Goal: Task Accomplishment & Management: Use online tool/utility

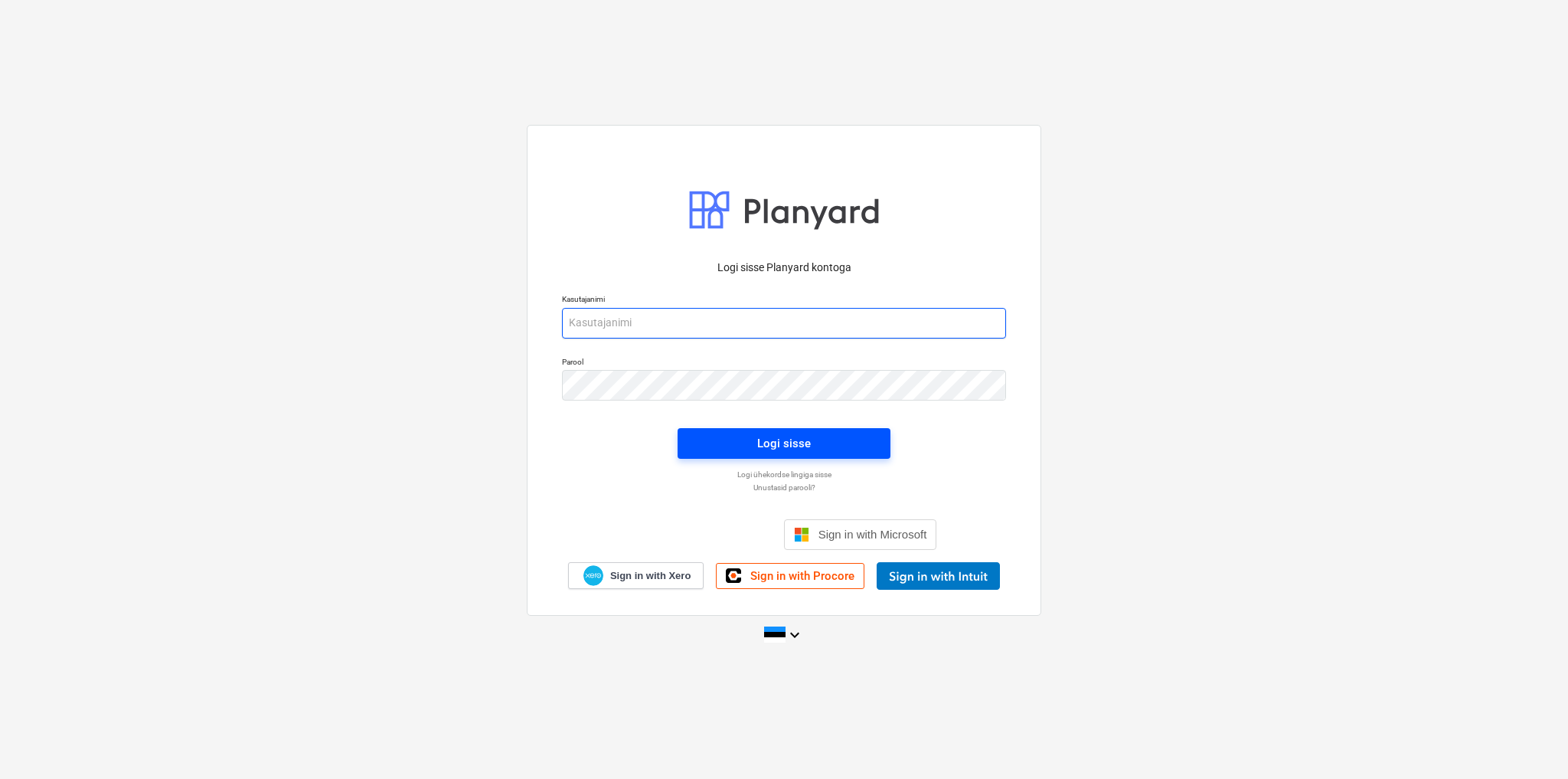
type input "[EMAIL_ADDRESS][DOMAIN_NAME]"
click at [802, 450] on div "Logi sisse" at bounding box center [784, 444] width 54 height 20
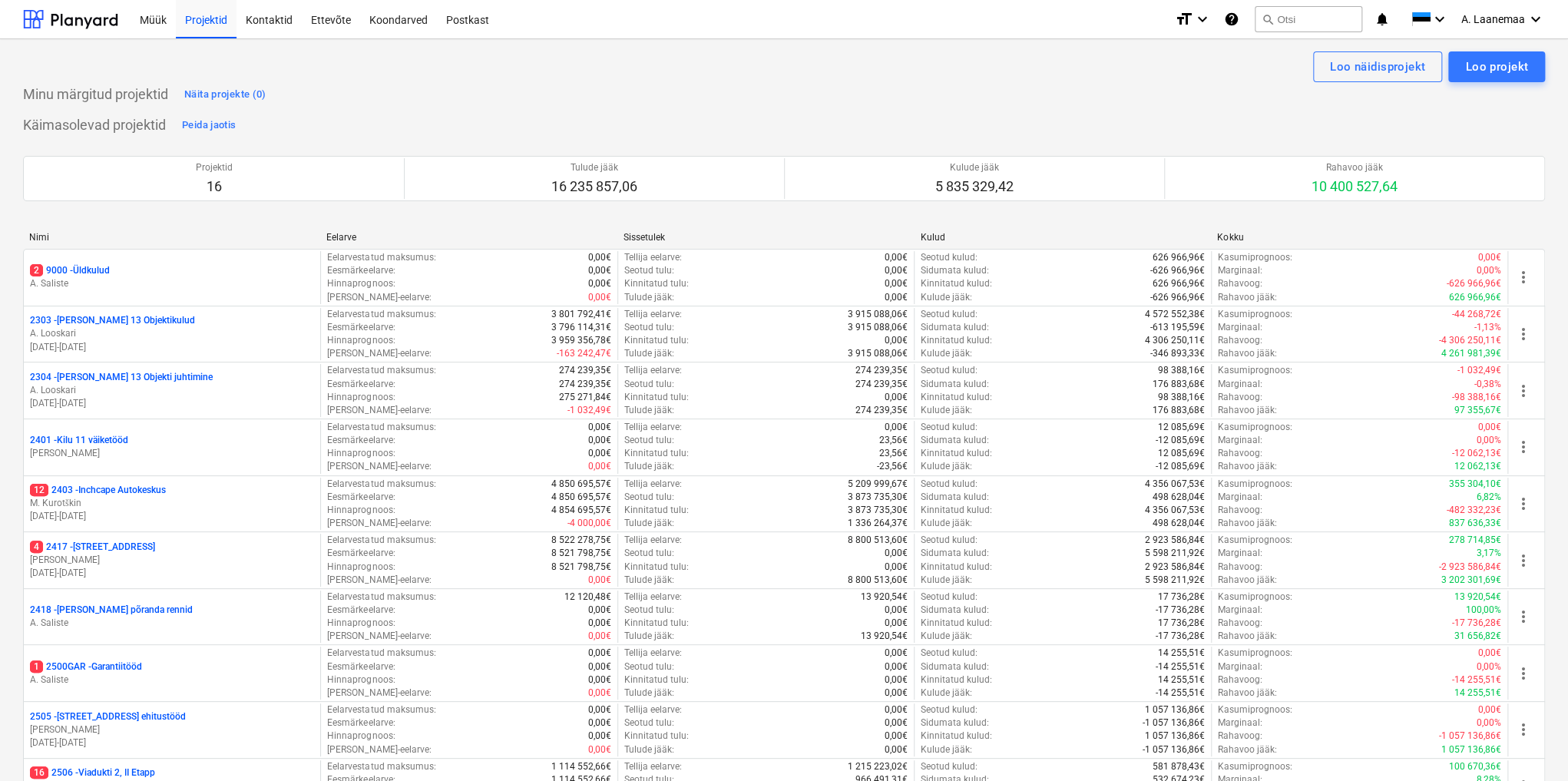
click at [49, 289] on p "A. Saliste" at bounding box center [173, 284] width 284 height 13
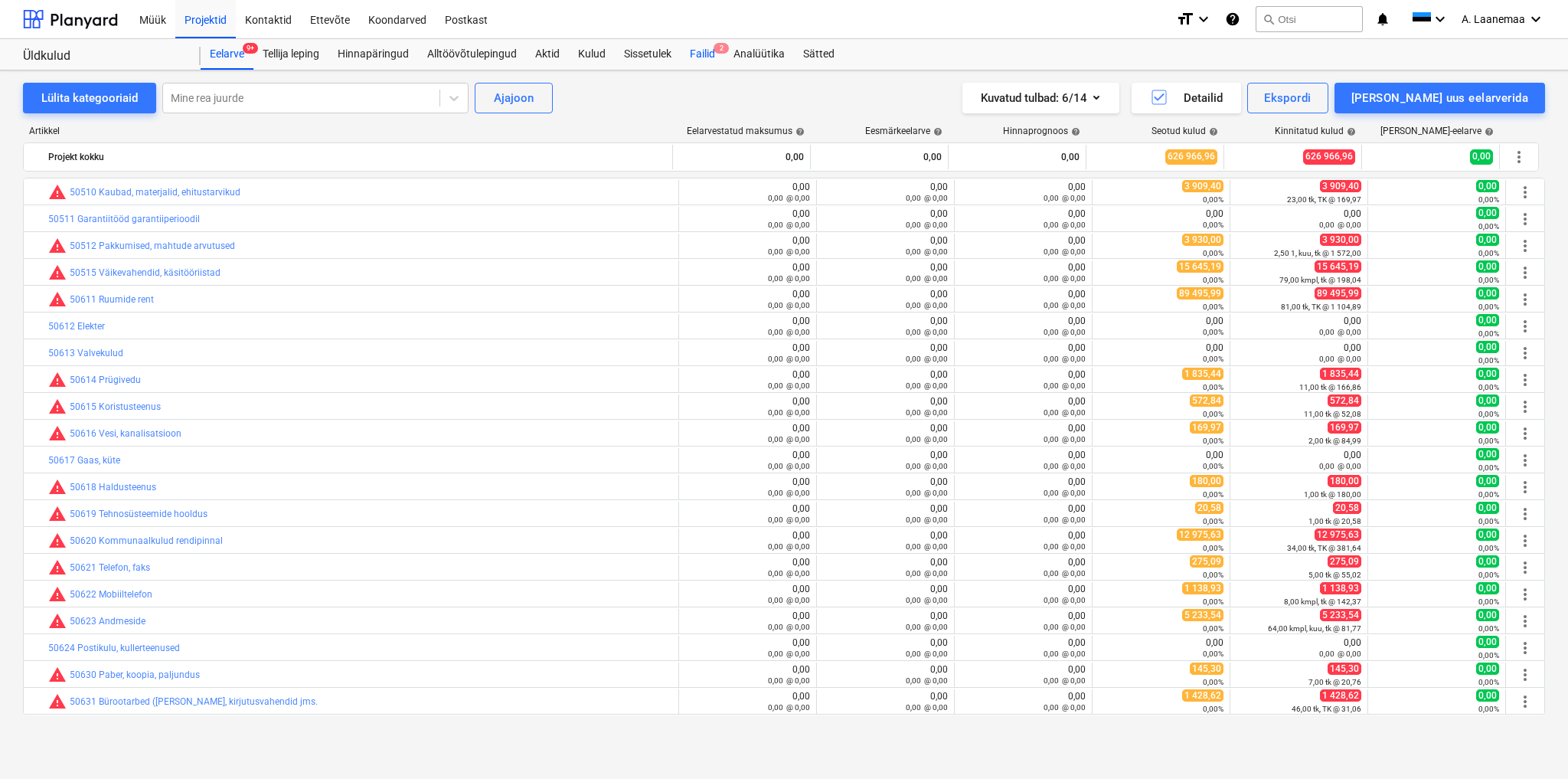
click at [697, 57] on div "Failid 2" at bounding box center [702, 55] width 44 height 31
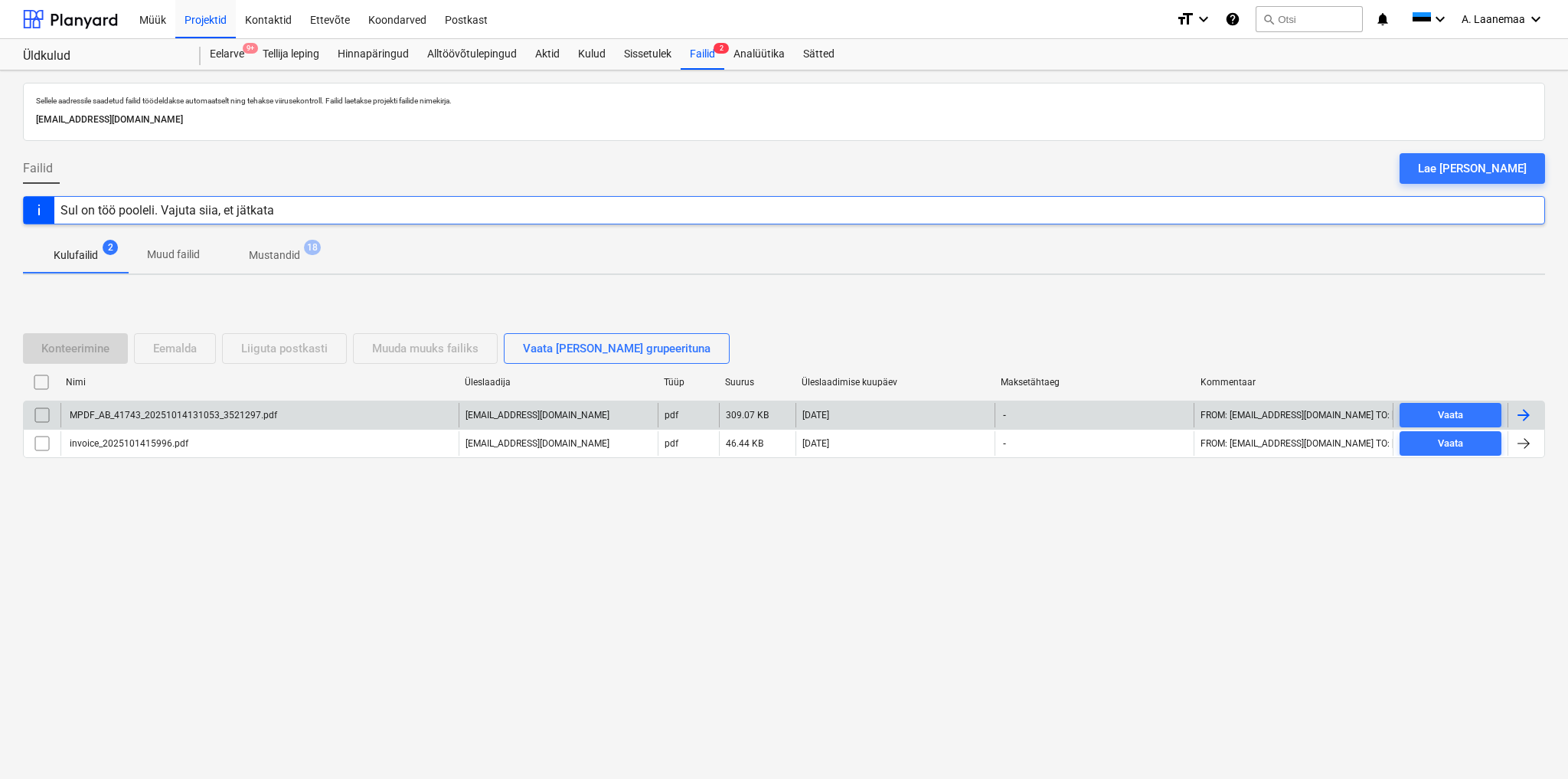
click at [150, 407] on div "MPDF_AB_41743_20251014131053_3521297.pdf" at bounding box center [259, 415] width 399 height 24
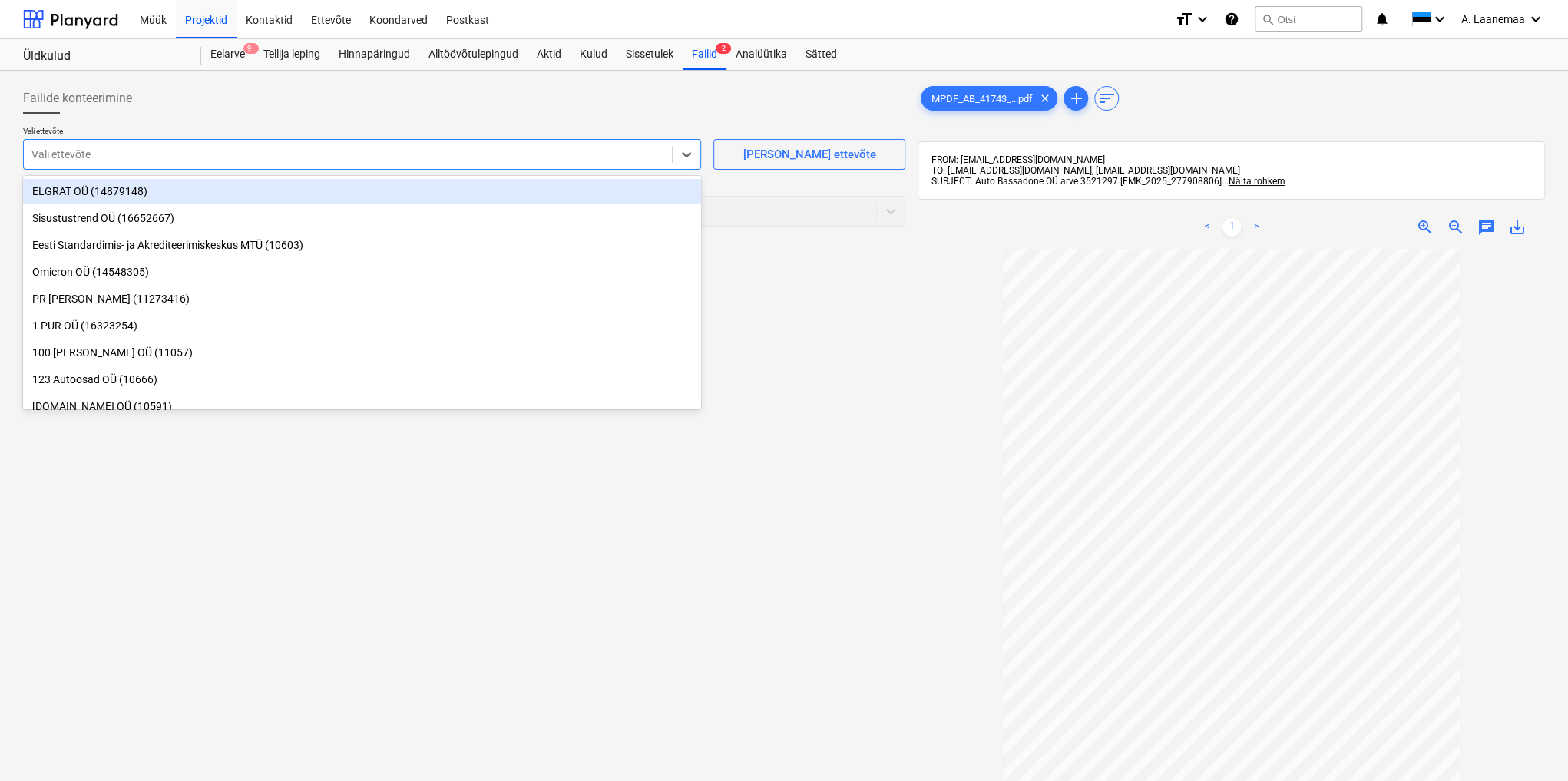
click at [127, 153] on div at bounding box center [348, 154] width 633 height 15
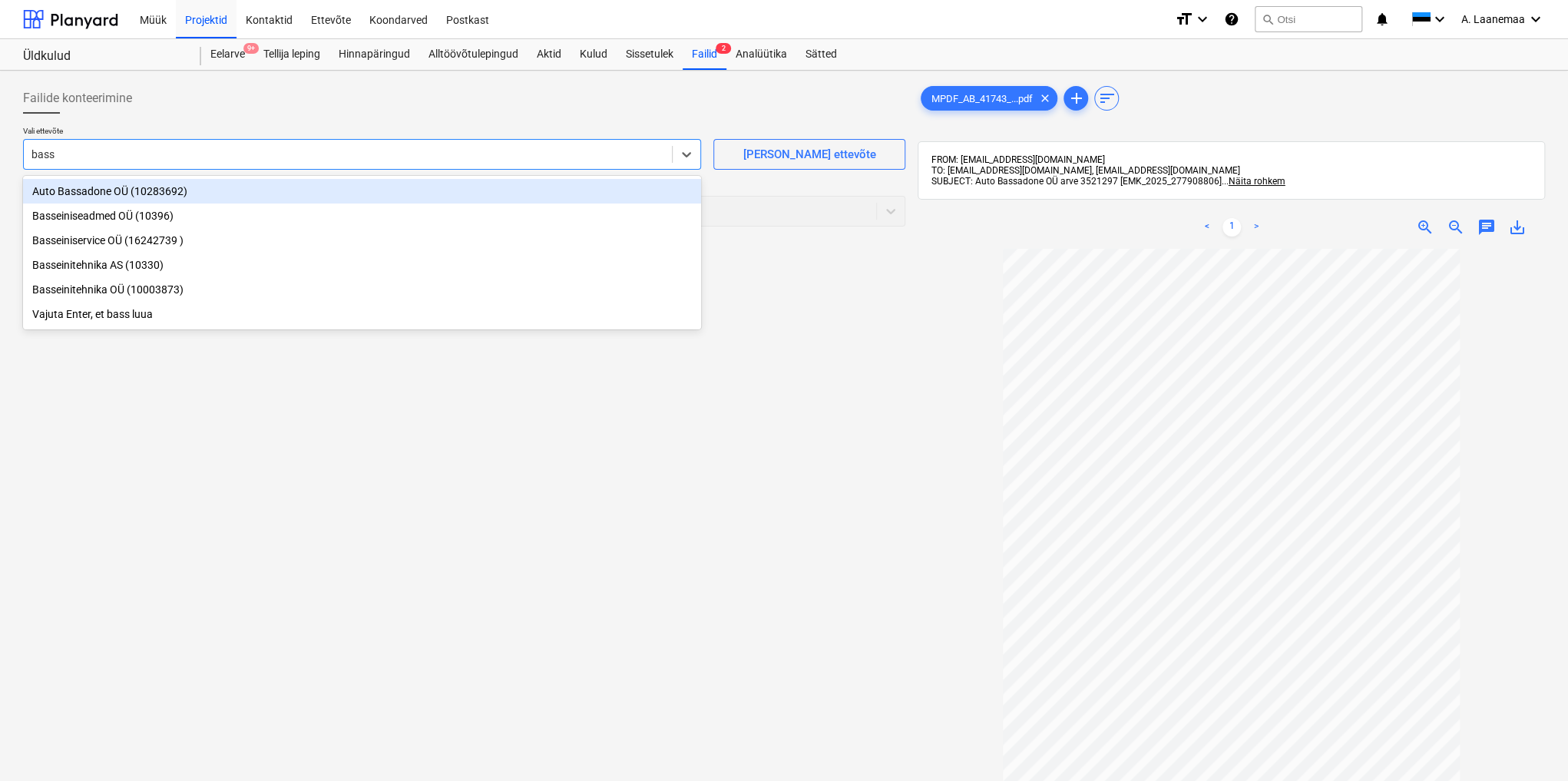
type input "bassa"
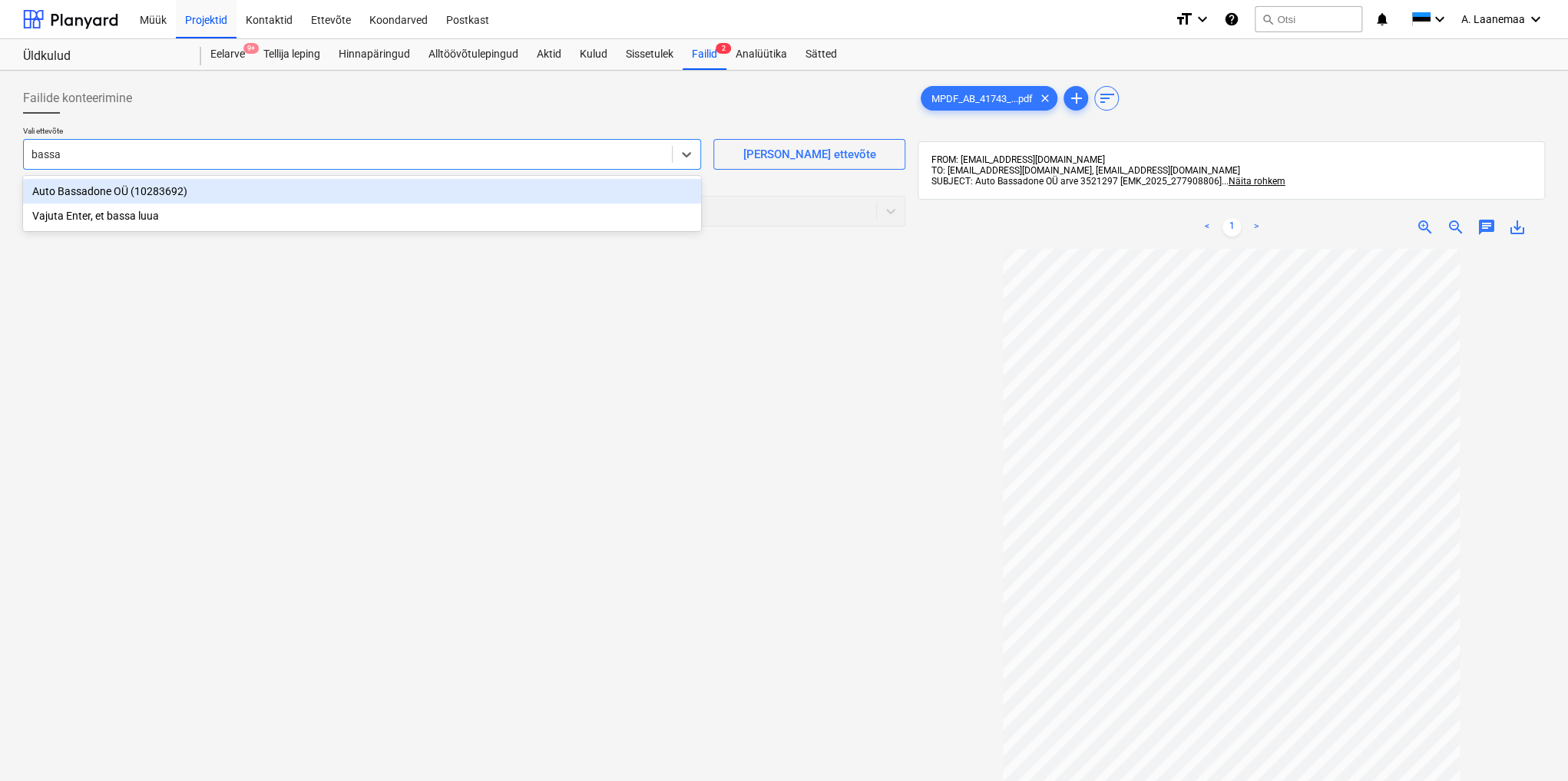
click at [104, 188] on div "Auto Bassadone OÜ (10283692)" at bounding box center [362, 191] width 678 height 24
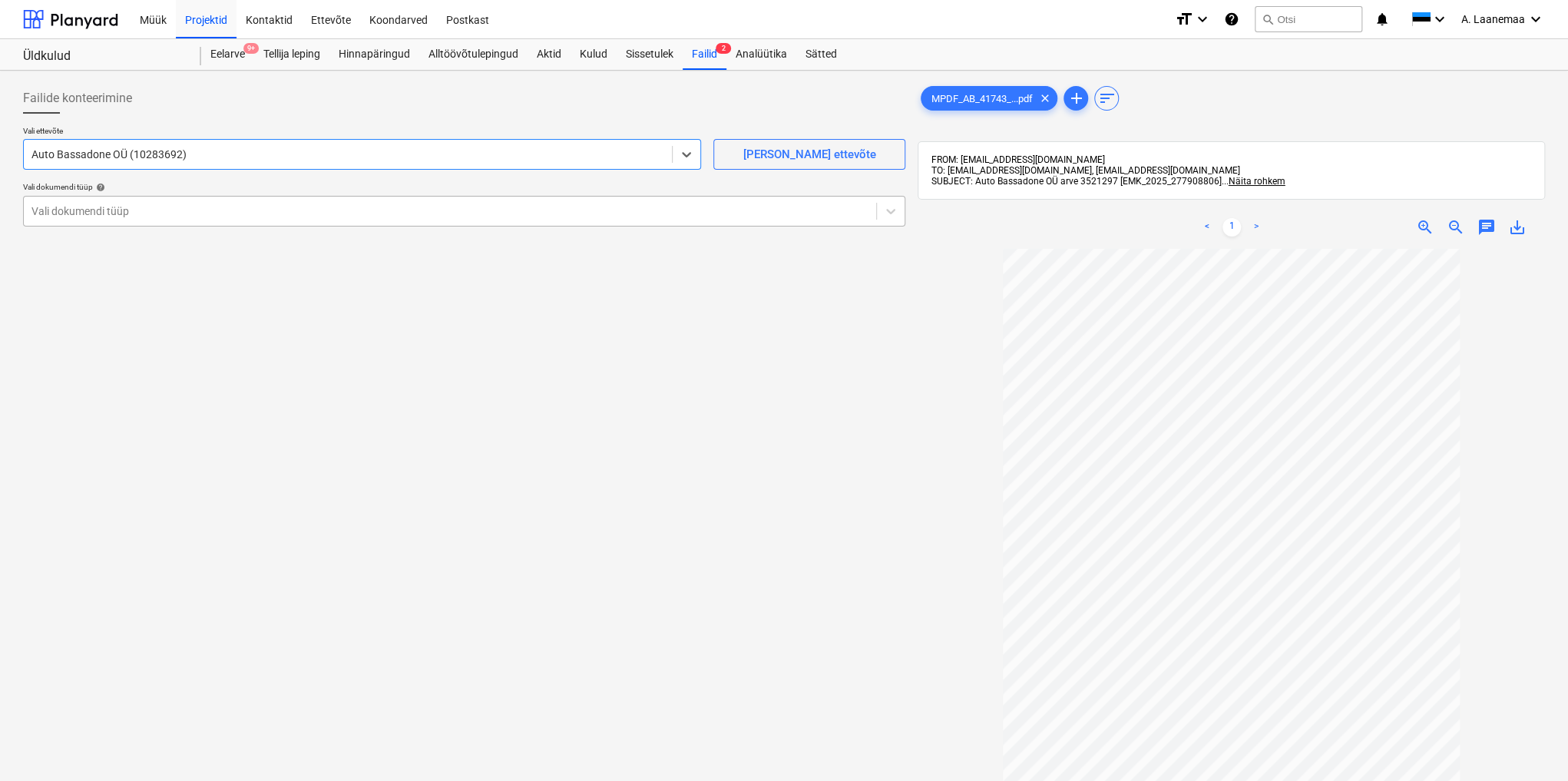
click at [167, 215] on div at bounding box center [449, 211] width 837 height 15
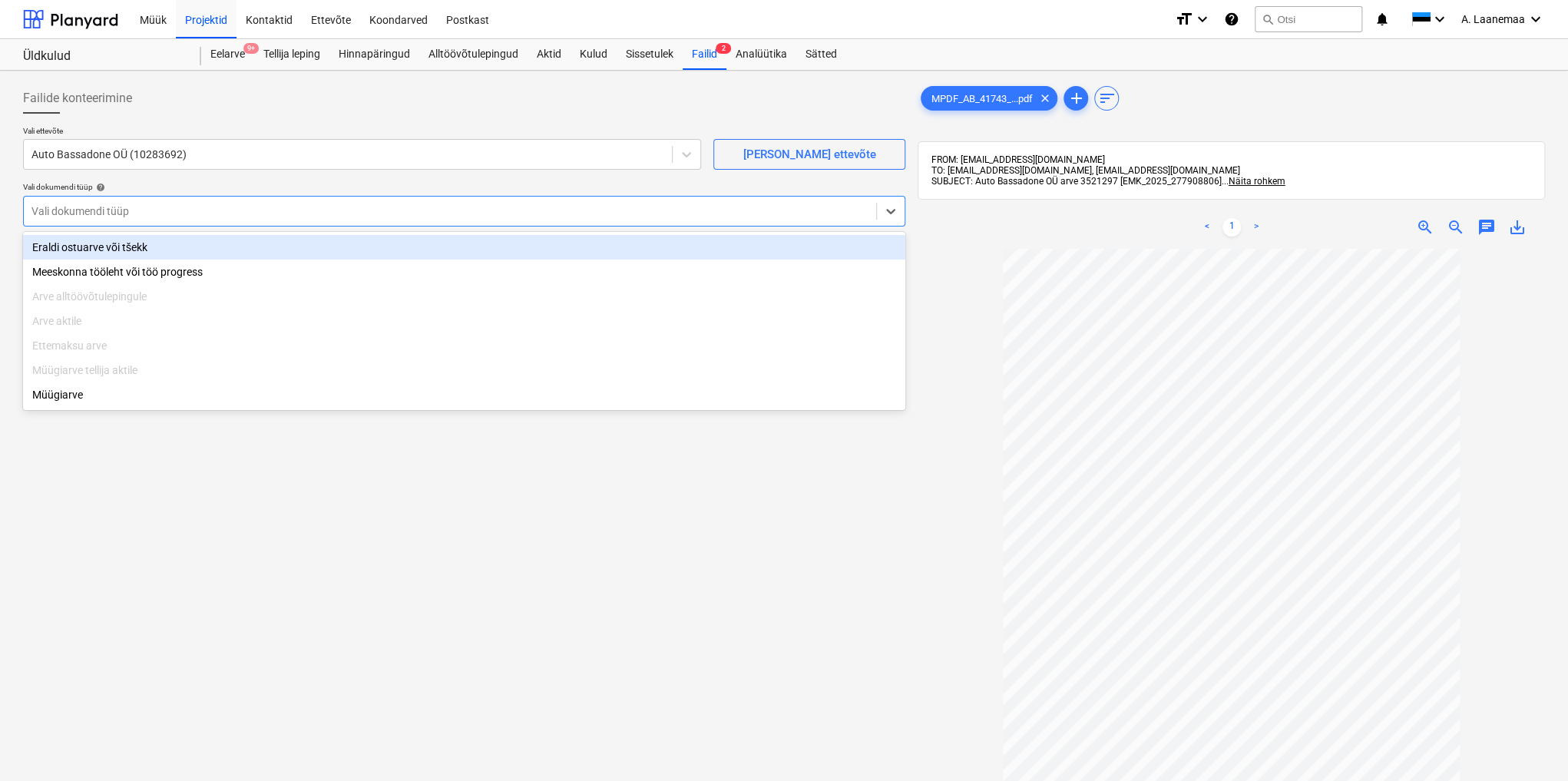
click at [151, 248] on div "Eraldi ostuarve või tšekk" at bounding box center [464, 247] width 883 height 24
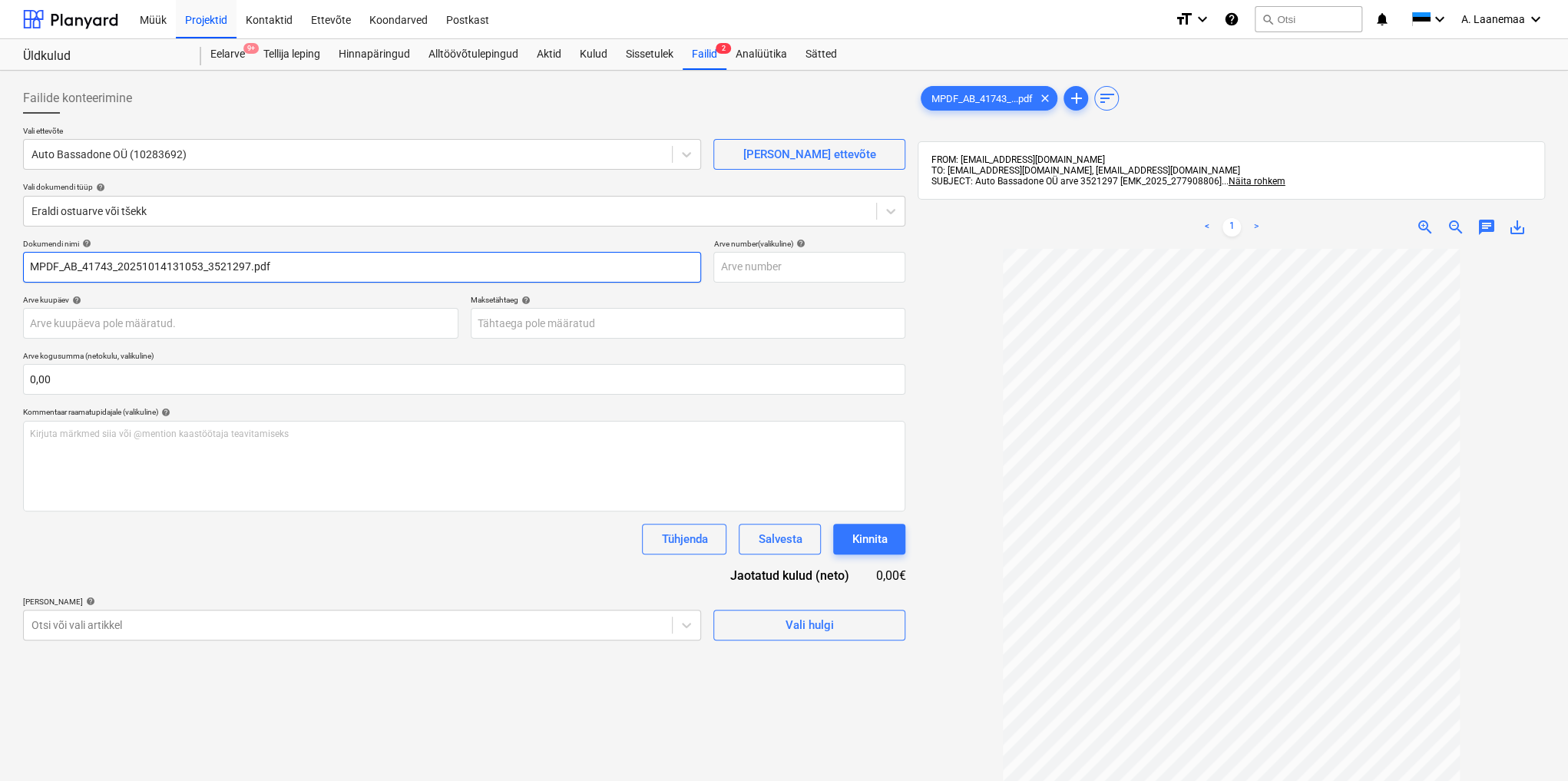
click at [274, 263] on input "MPDF_AB_41743_20251014131053_3521297.pdf" at bounding box center [362, 267] width 678 height 31
type input "3521297"
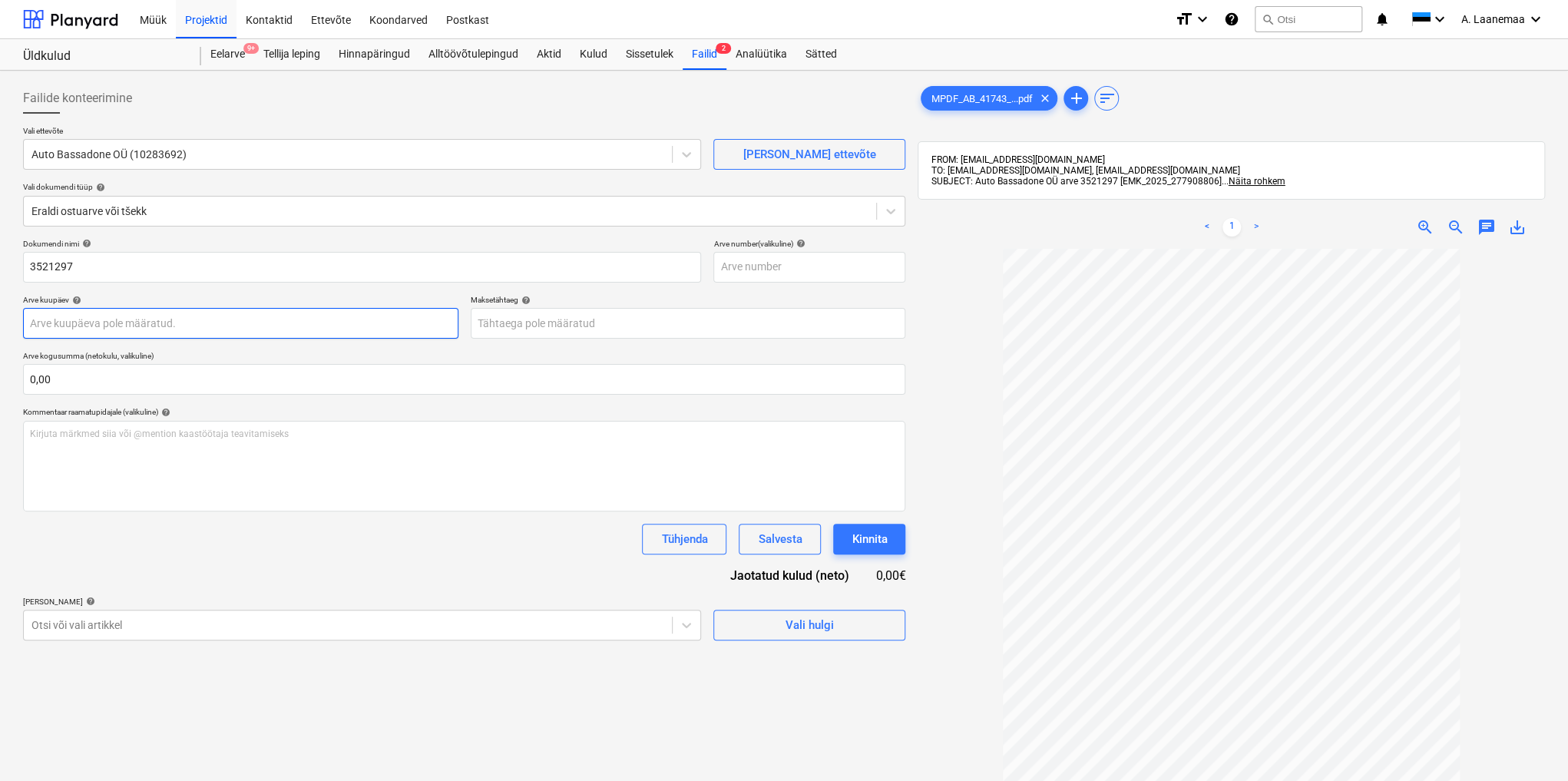
click at [249, 323] on body "Müük Projektid Kontaktid Ettevõte Koondarved Postkast format_size keyboard_arro…" at bounding box center [784, 390] width 1568 height 781
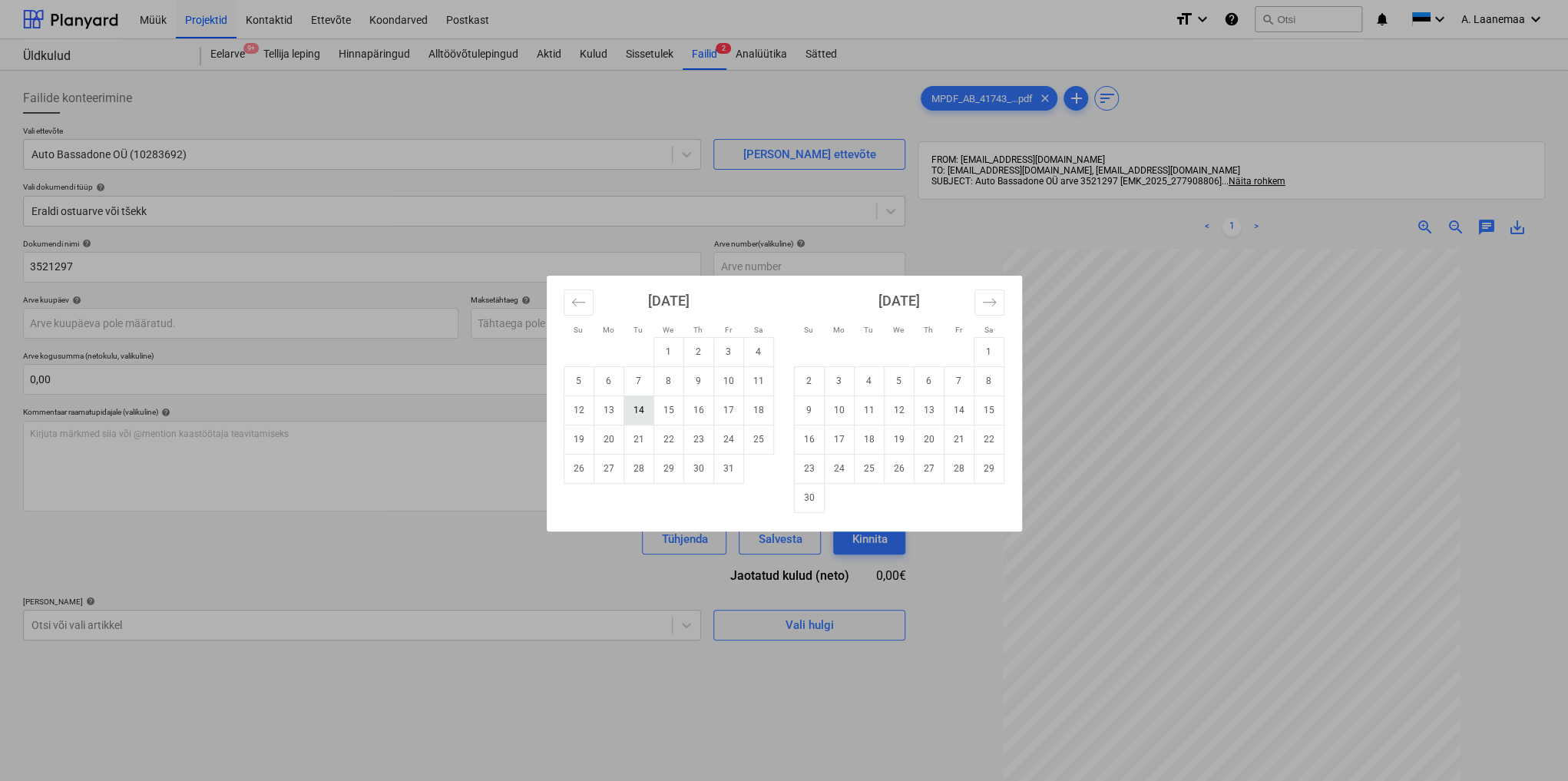
click at [646, 420] on td "14" at bounding box center [639, 410] width 30 height 29
type input "[DATE]"
click at [590, 326] on body "Müük Projektid Kontaktid Ettevõte Koondarved Postkast format_size keyboard_arro…" at bounding box center [784, 390] width 1568 height 781
click at [633, 435] on td "21" at bounding box center [639, 439] width 30 height 29
type input "[DATE]"
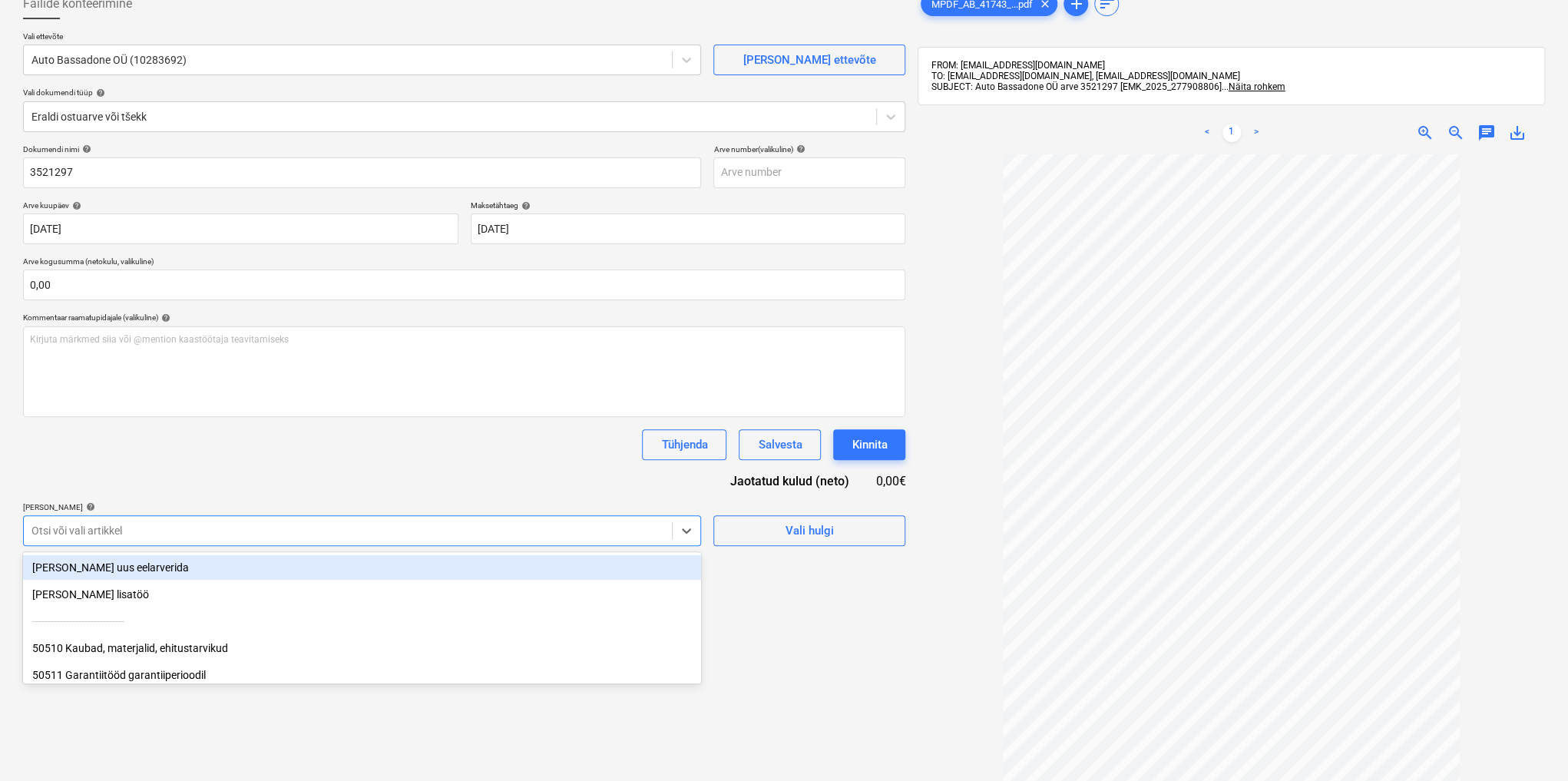
click at [348, 626] on body "Müük Projektid Kontaktid Ettevõte Koondarved Postkast format_size keyboard_arro…" at bounding box center [784, 296] width 1568 height 781
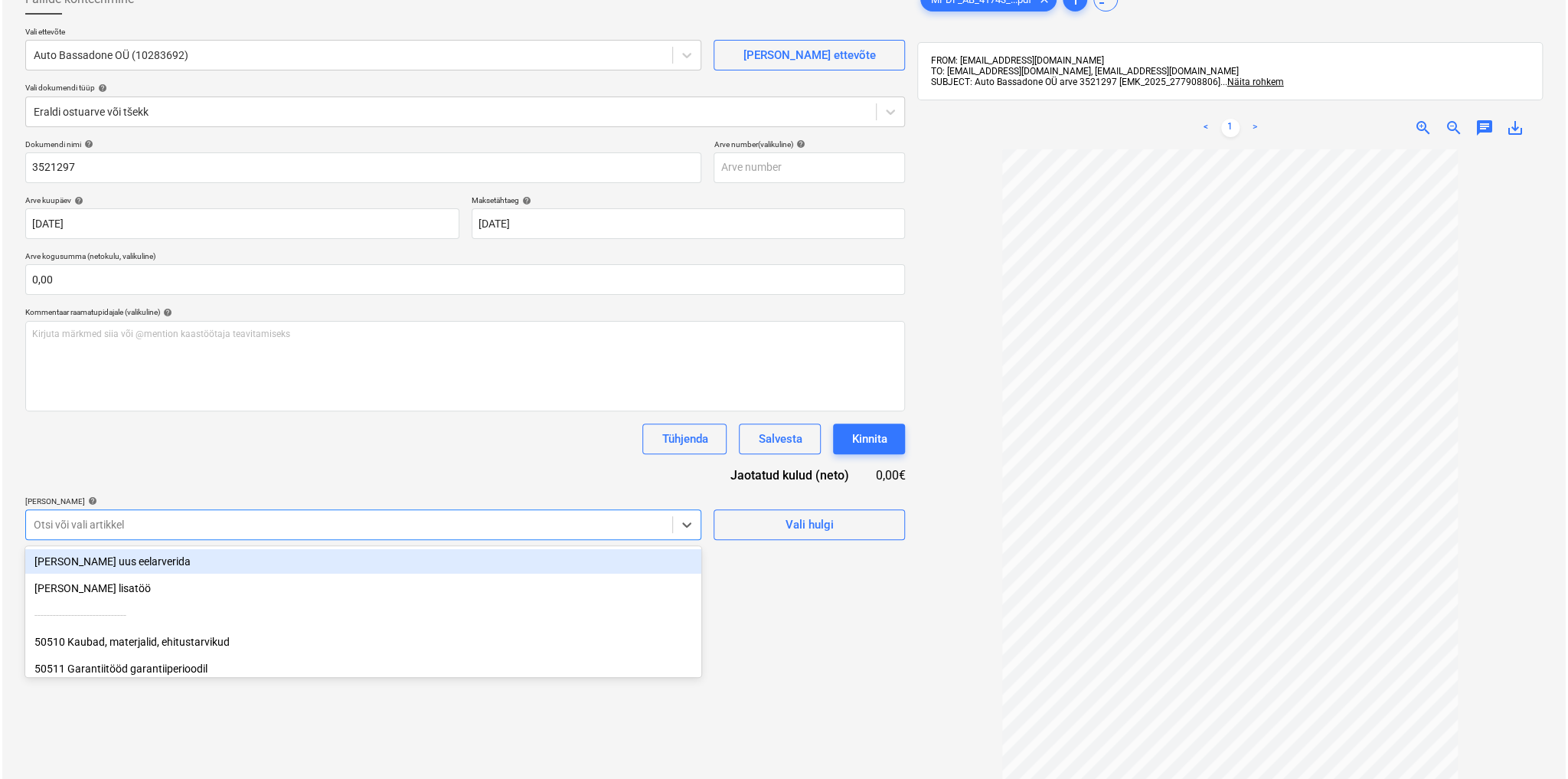
scroll to position [104, 0]
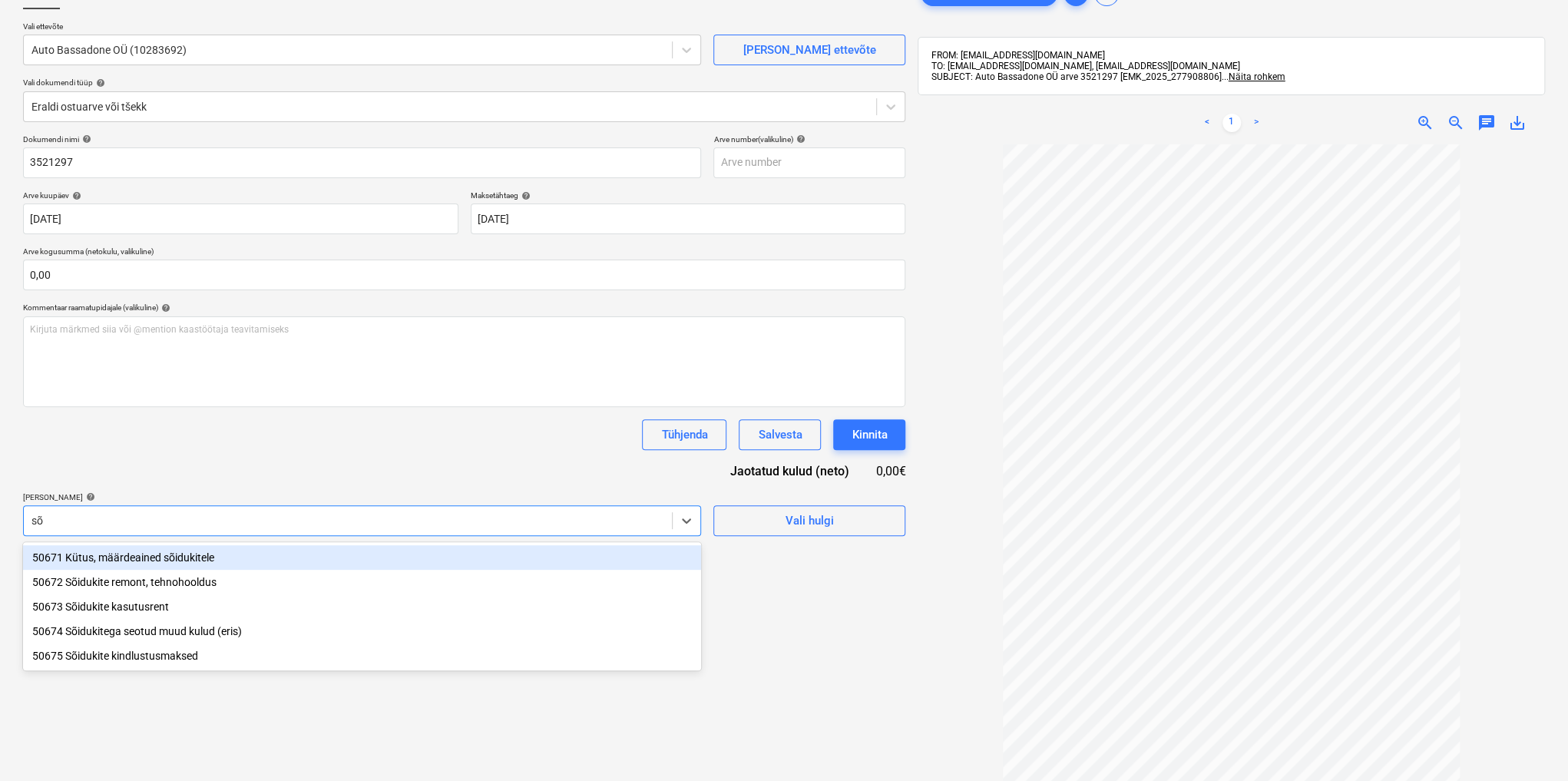
type input "sõi"
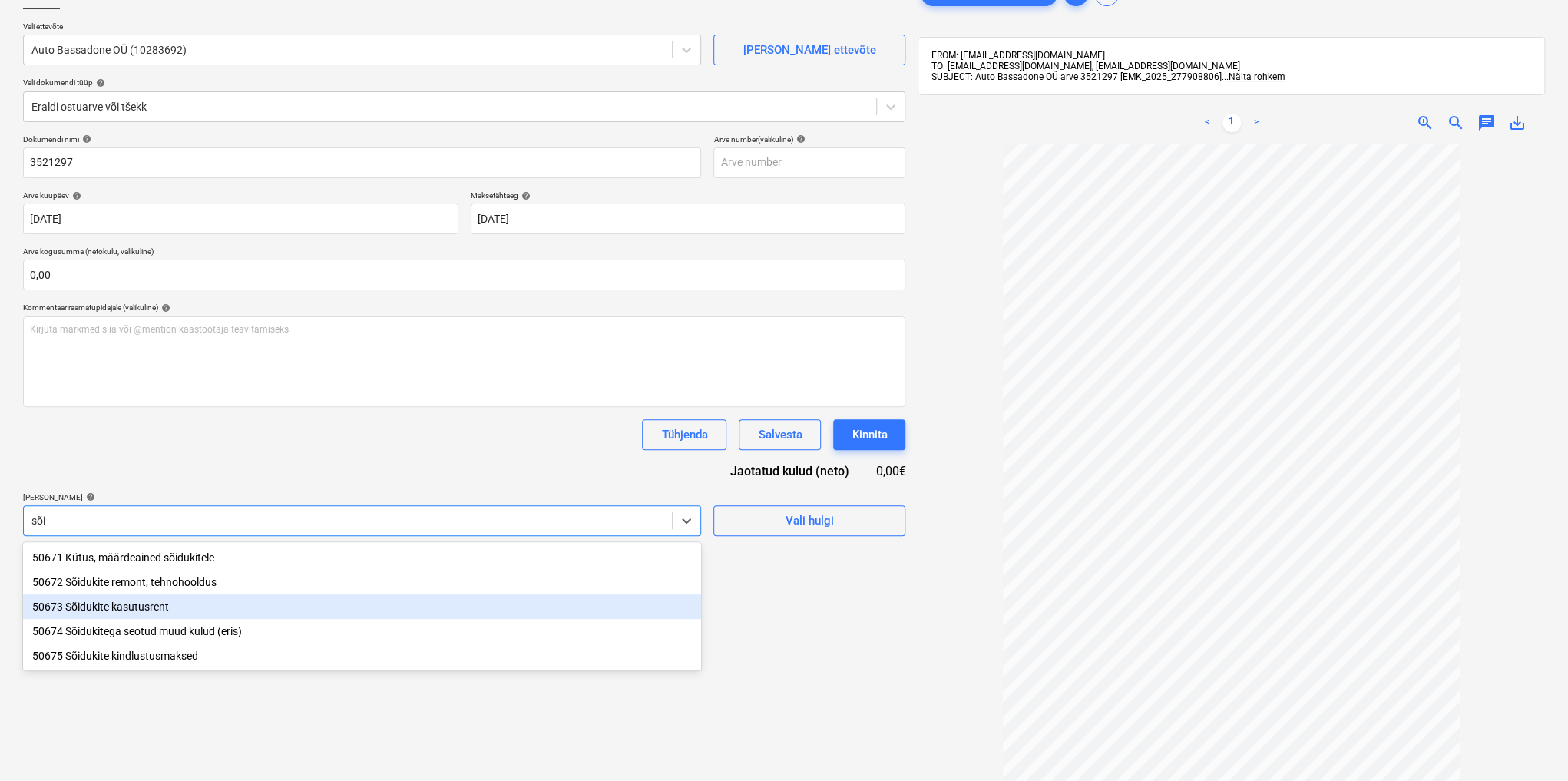
click at [151, 607] on div "50673 Sõidukite kasutusrent" at bounding box center [362, 606] width 678 height 24
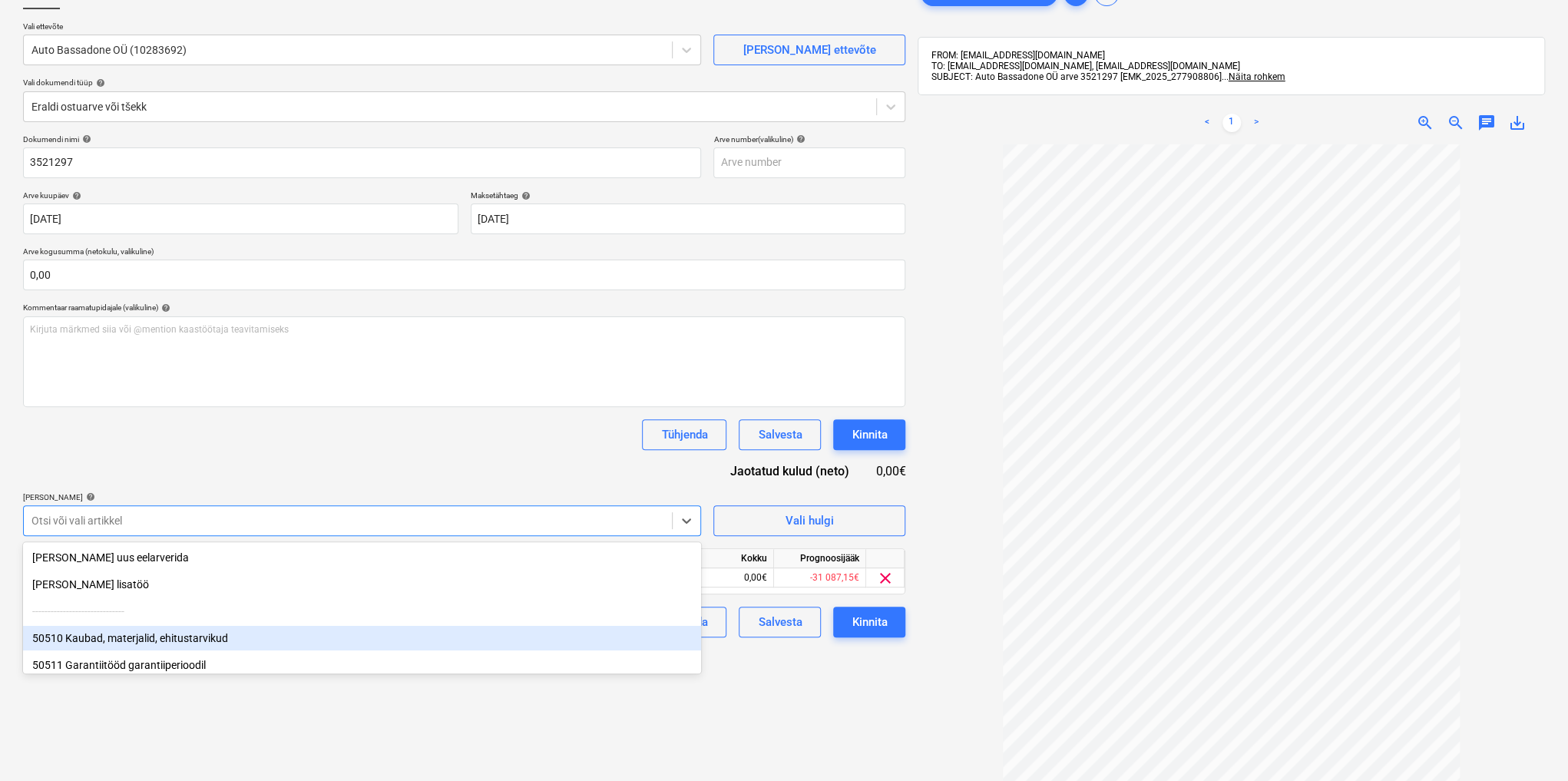
click at [771, 734] on div "Failide konteerimine Vali ettevõte Auto Bassadone OÜ (10283692) [PERSON_NAME] u…" at bounding box center [464, 431] width 895 height 917
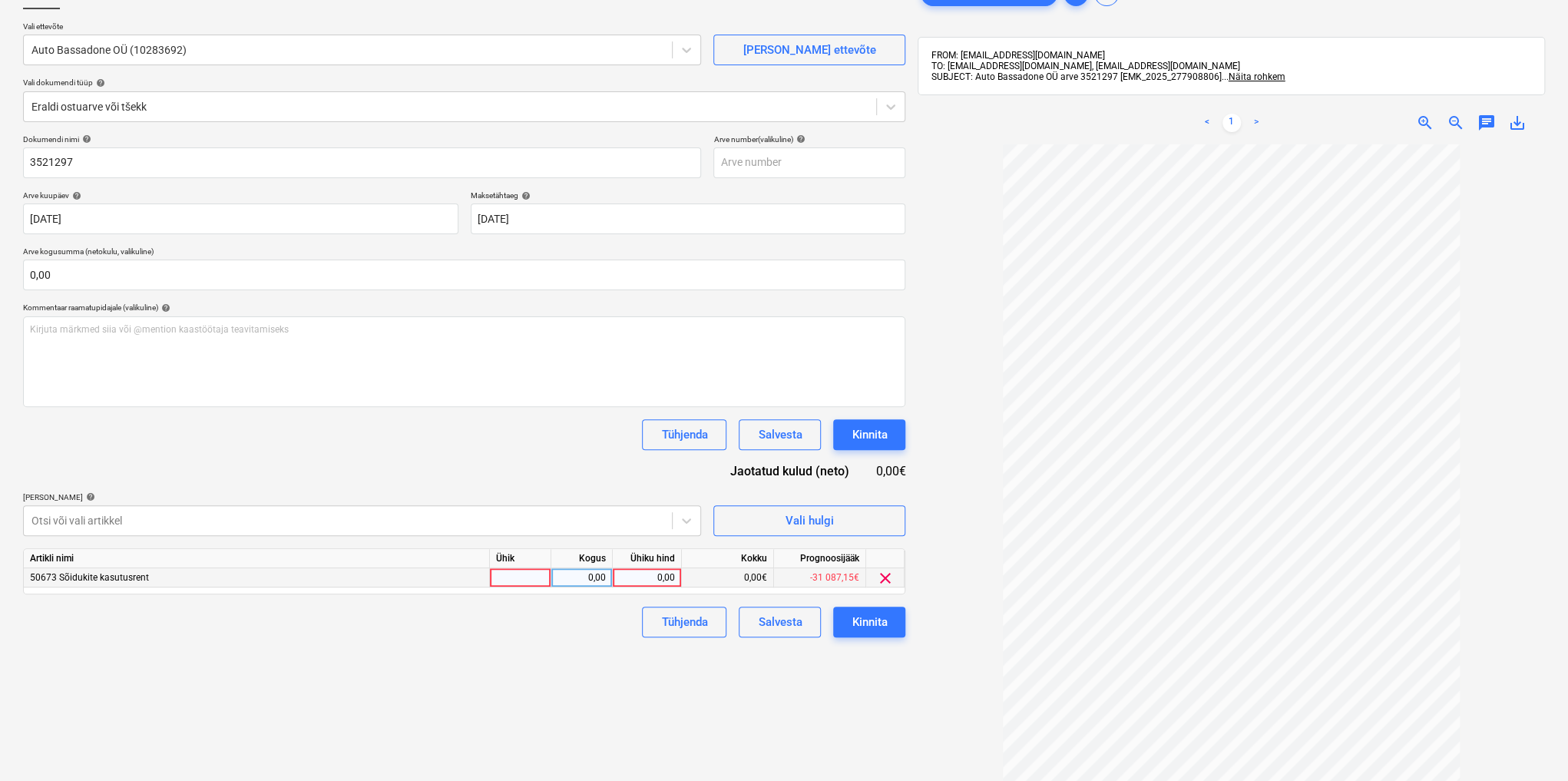
click at [622, 571] on div "0,00" at bounding box center [647, 577] width 56 height 19
type input "48,39"
click at [869, 619] on div "Kinnita" at bounding box center [869, 622] width 35 height 20
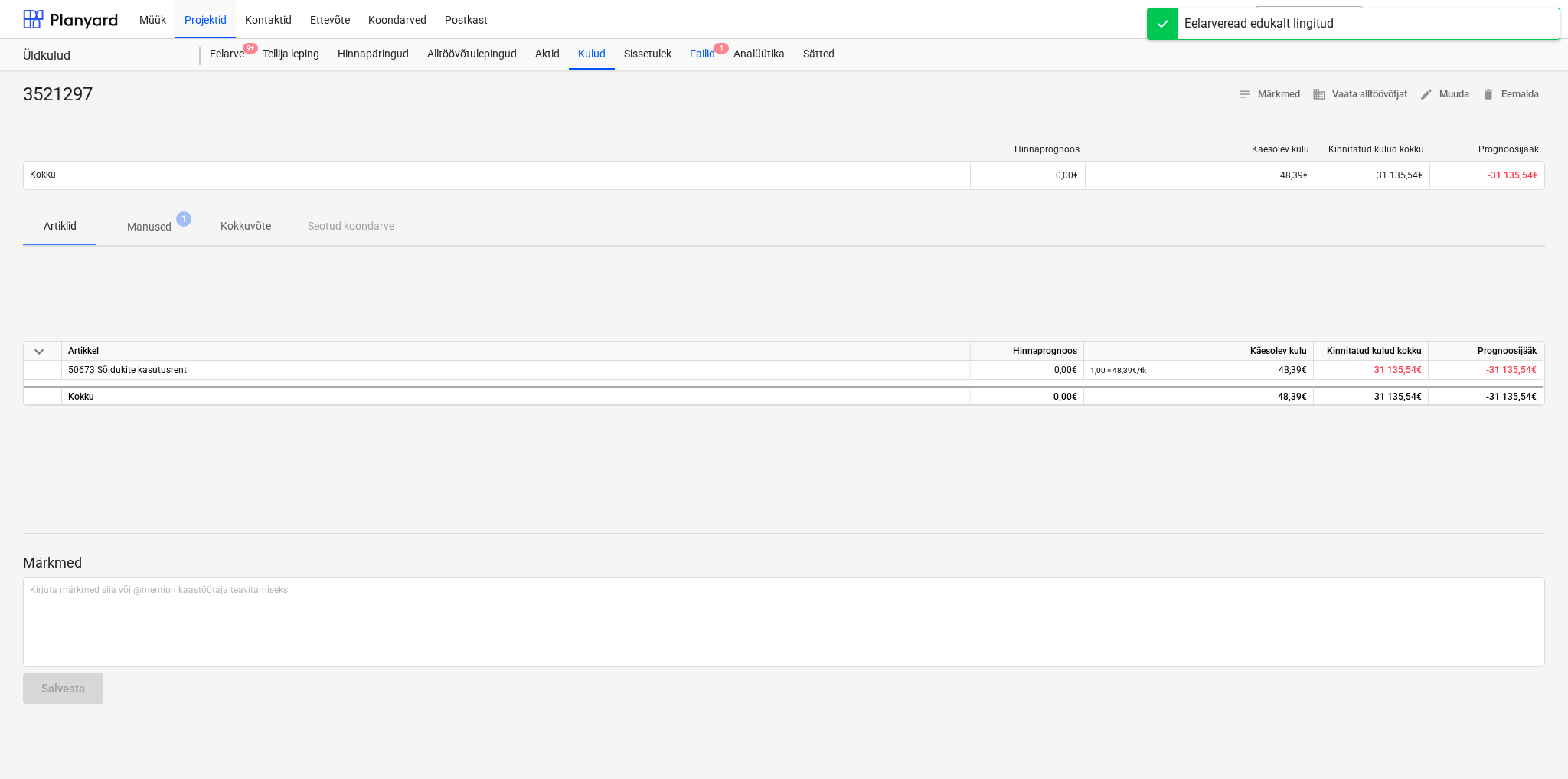
click at [700, 50] on div "Failid 1" at bounding box center [702, 55] width 44 height 31
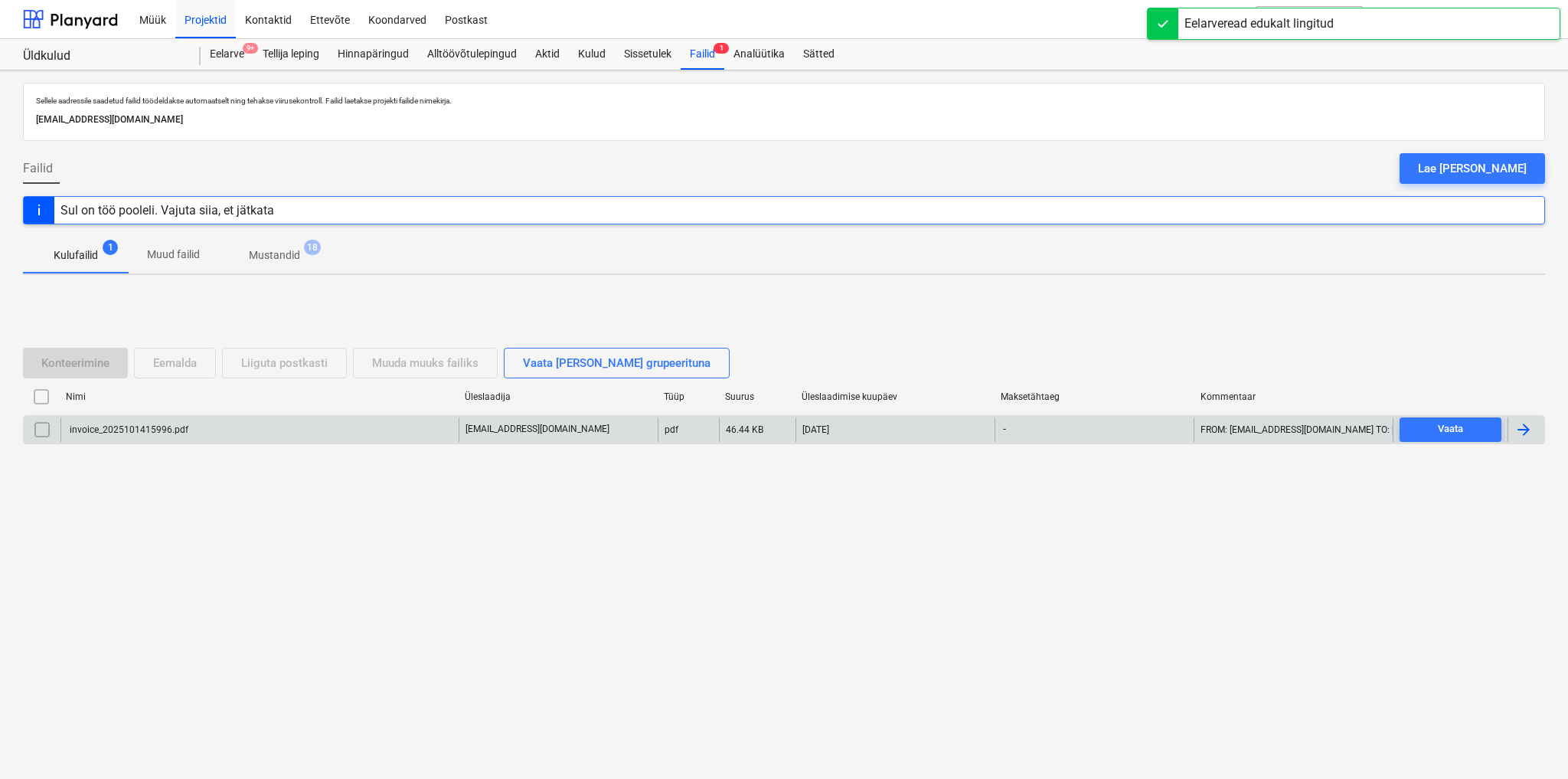
click at [154, 434] on div "invoice_2025101415996.pdf" at bounding box center [128, 430] width 121 height 11
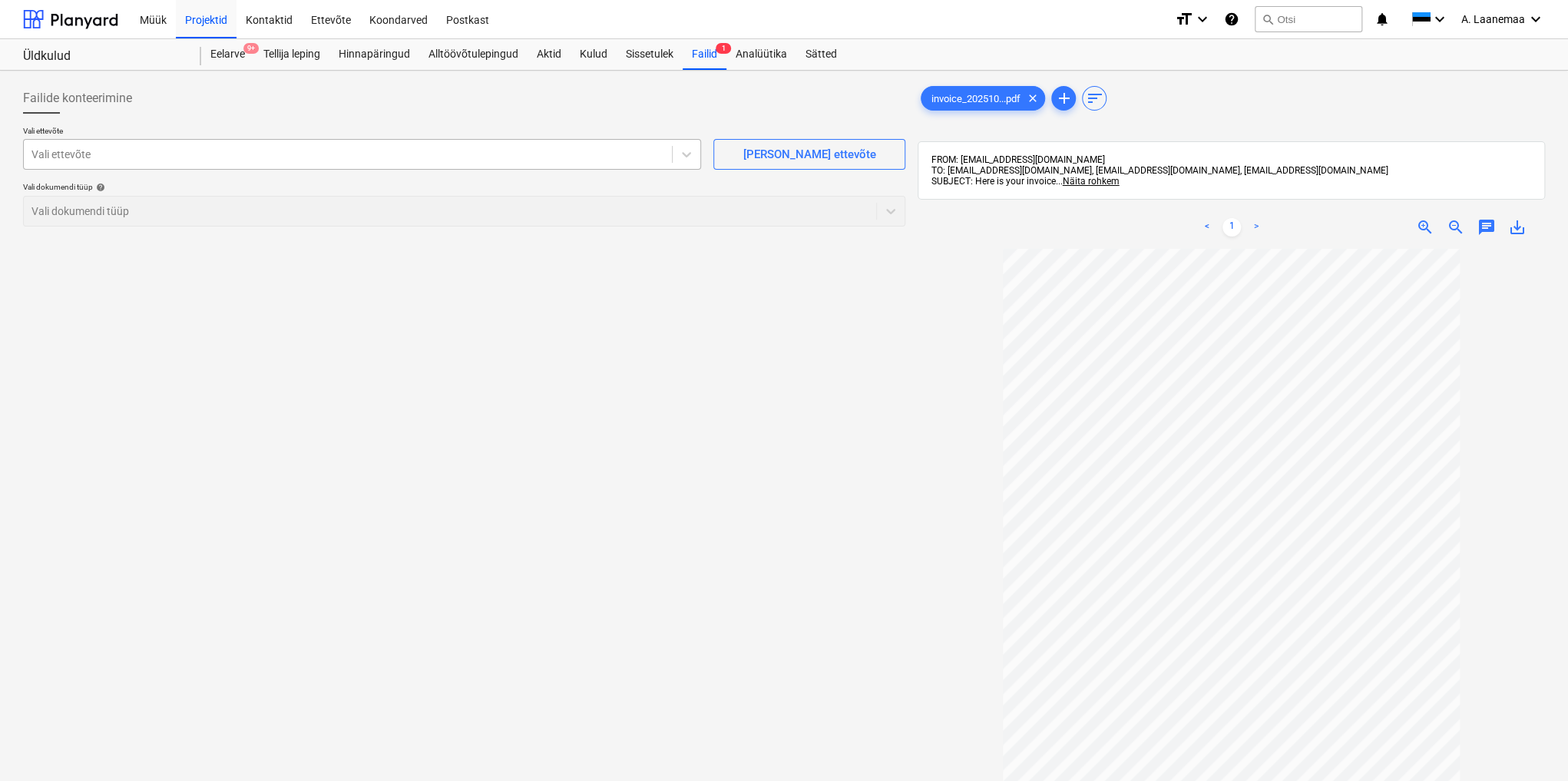
click at [89, 162] on div "Vali ettevõte" at bounding box center [348, 155] width 648 height 22
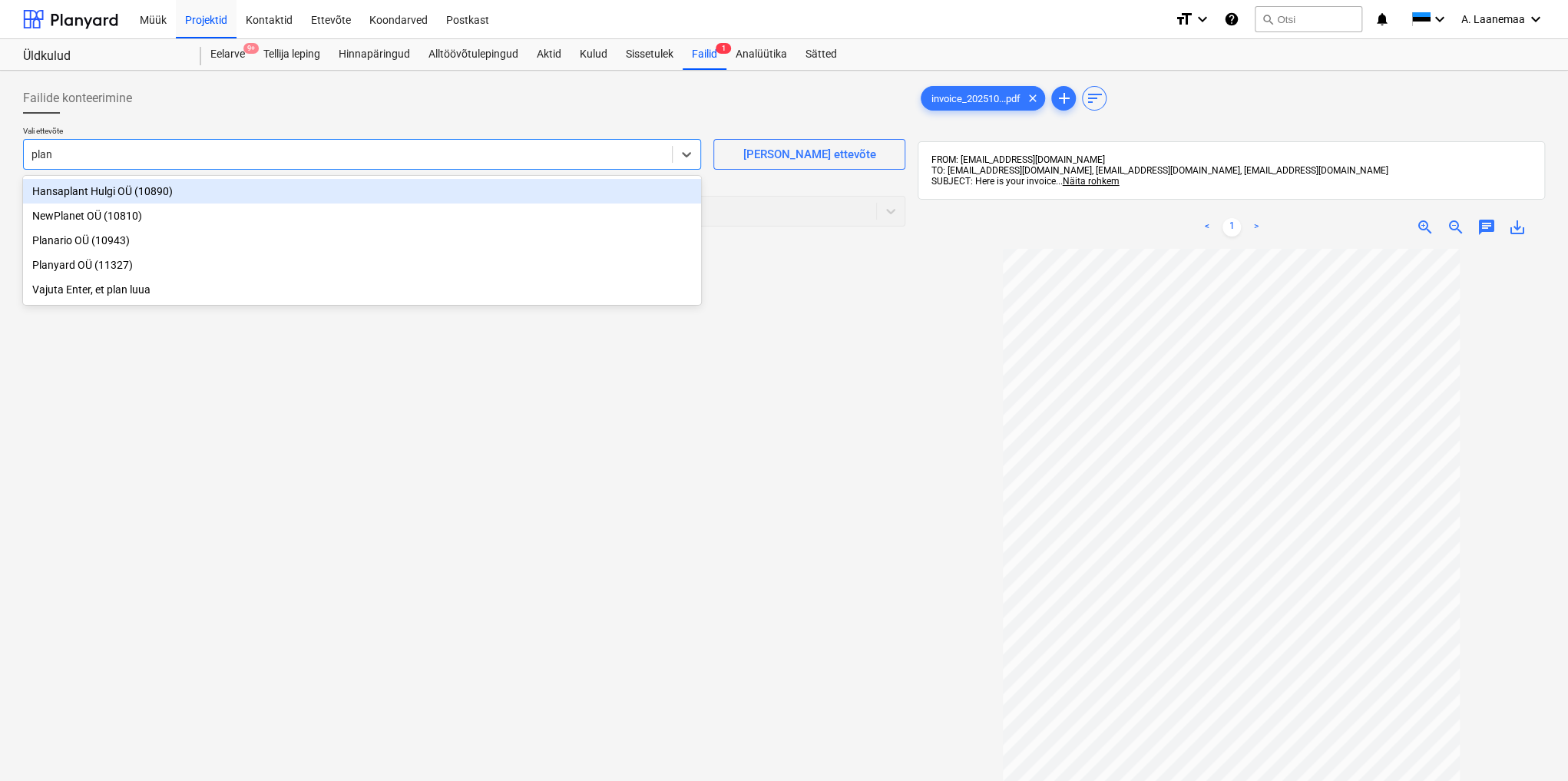
type input "plany"
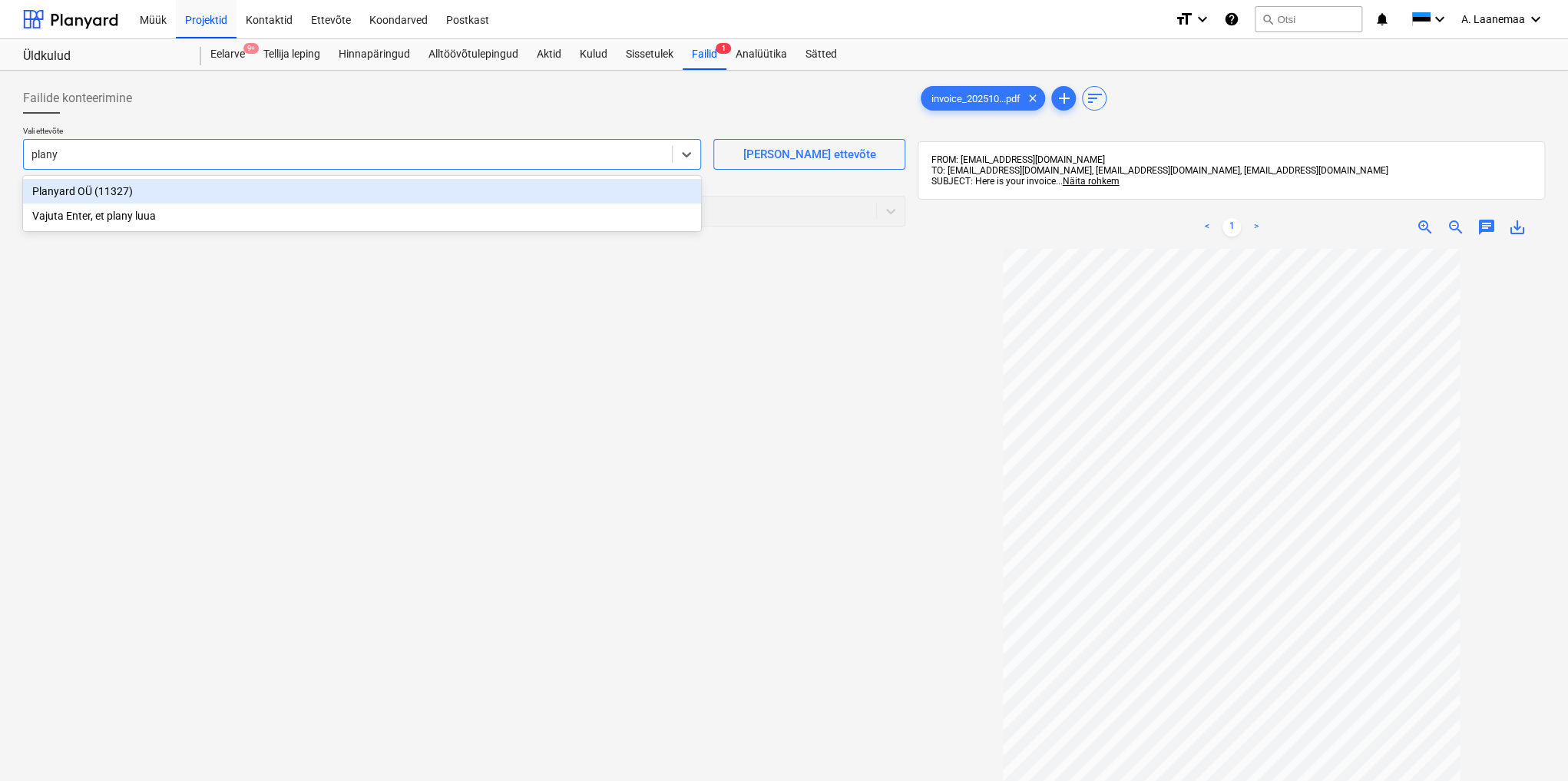
click at [73, 183] on div "Planyard OÜ (11327)" at bounding box center [362, 191] width 678 height 24
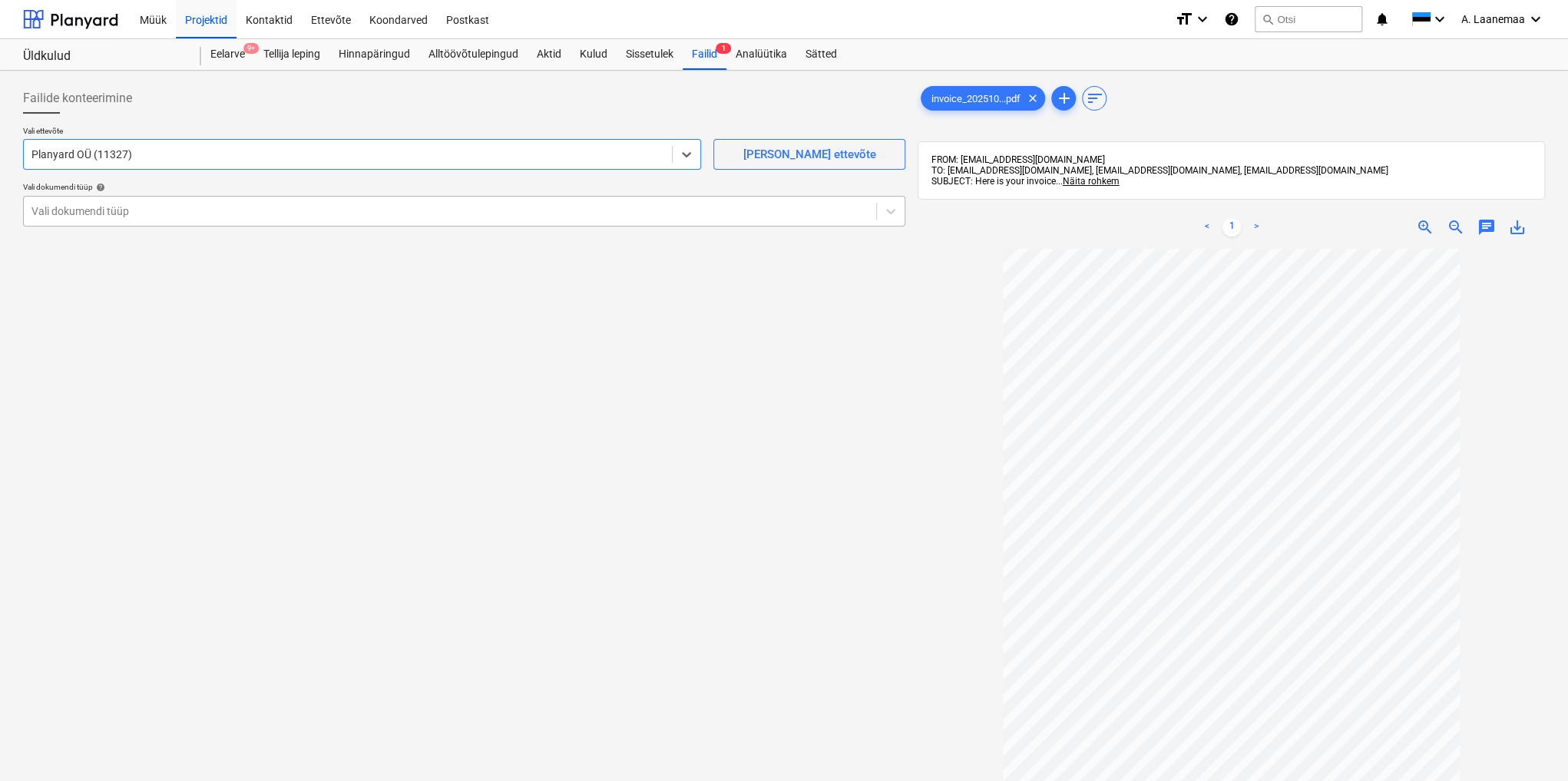
click at [67, 211] on div at bounding box center [449, 211] width 837 height 15
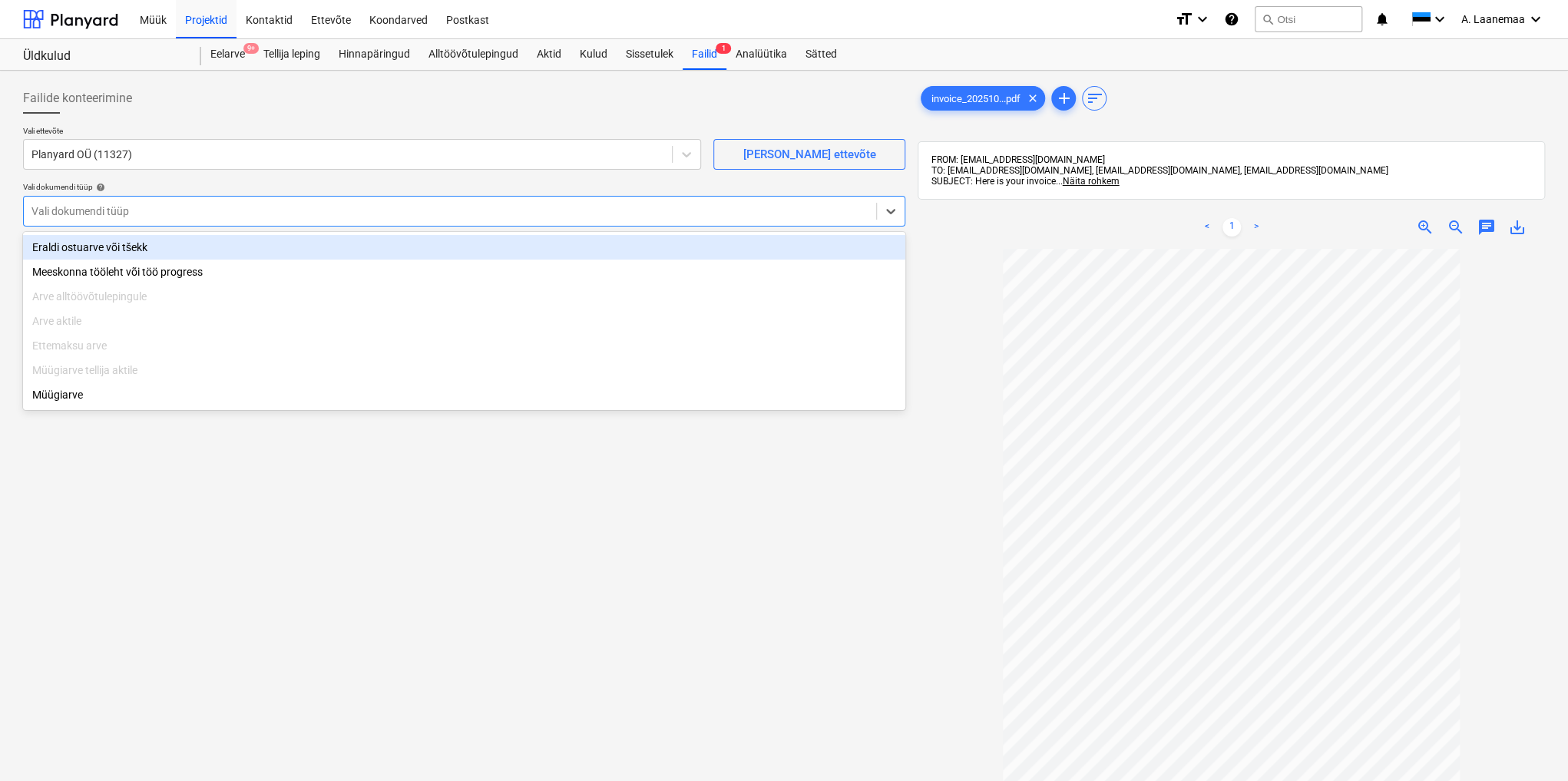
click at [65, 242] on div "Eraldi ostuarve või tšekk" at bounding box center [464, 247] width 883 height 24
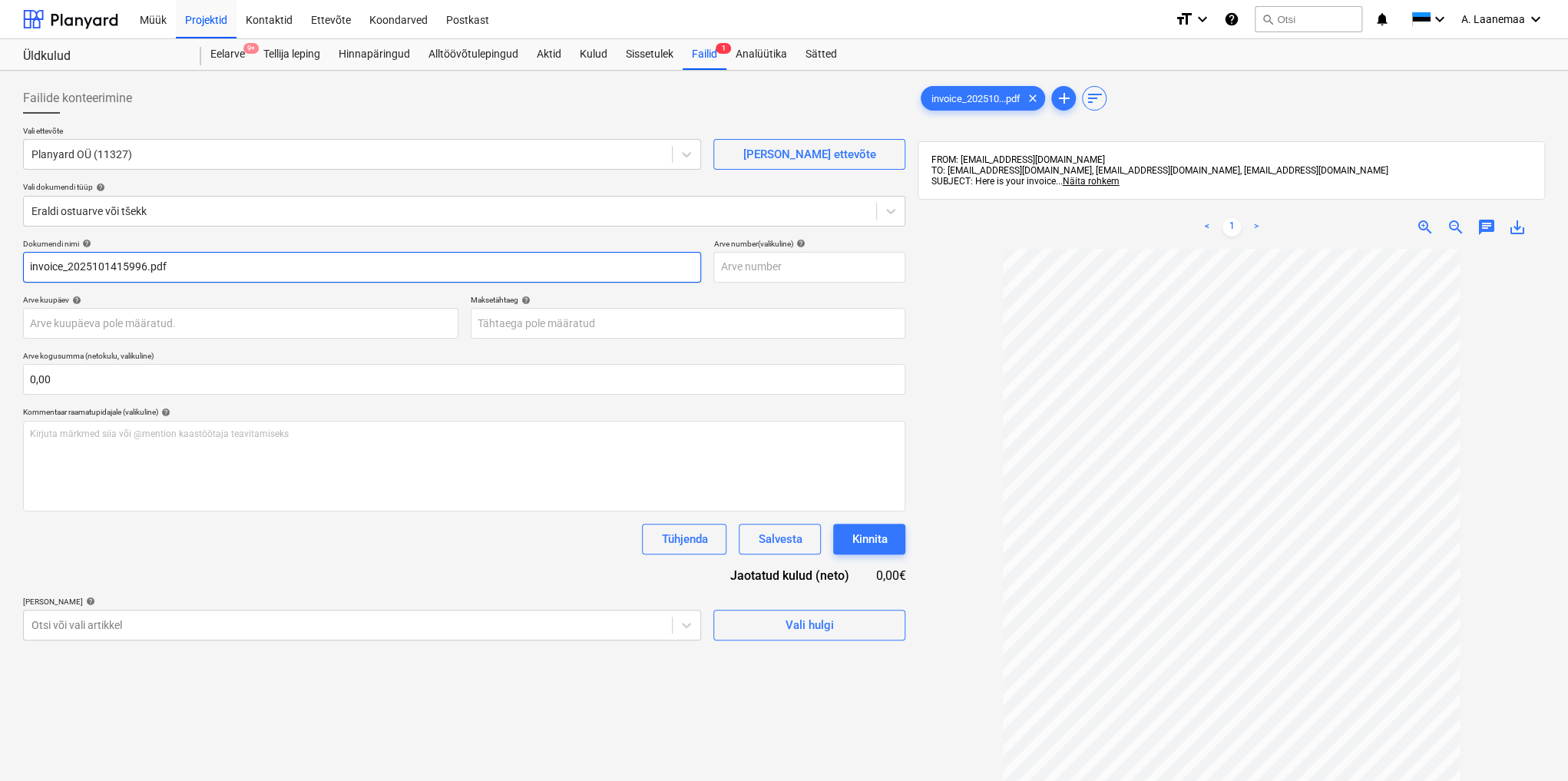
click at [188, 266] on input "invoice_2025101415996.pdf" at bounding box center [362, 267] width 678 height 31
type input "2025101415996"
click at [103, 322] on body "Müük Projektid Kontaktid Ettevõte Koondarved Postkast format_size keyboard_arro…" at bounding box center [784, 390] width 1568 height 781
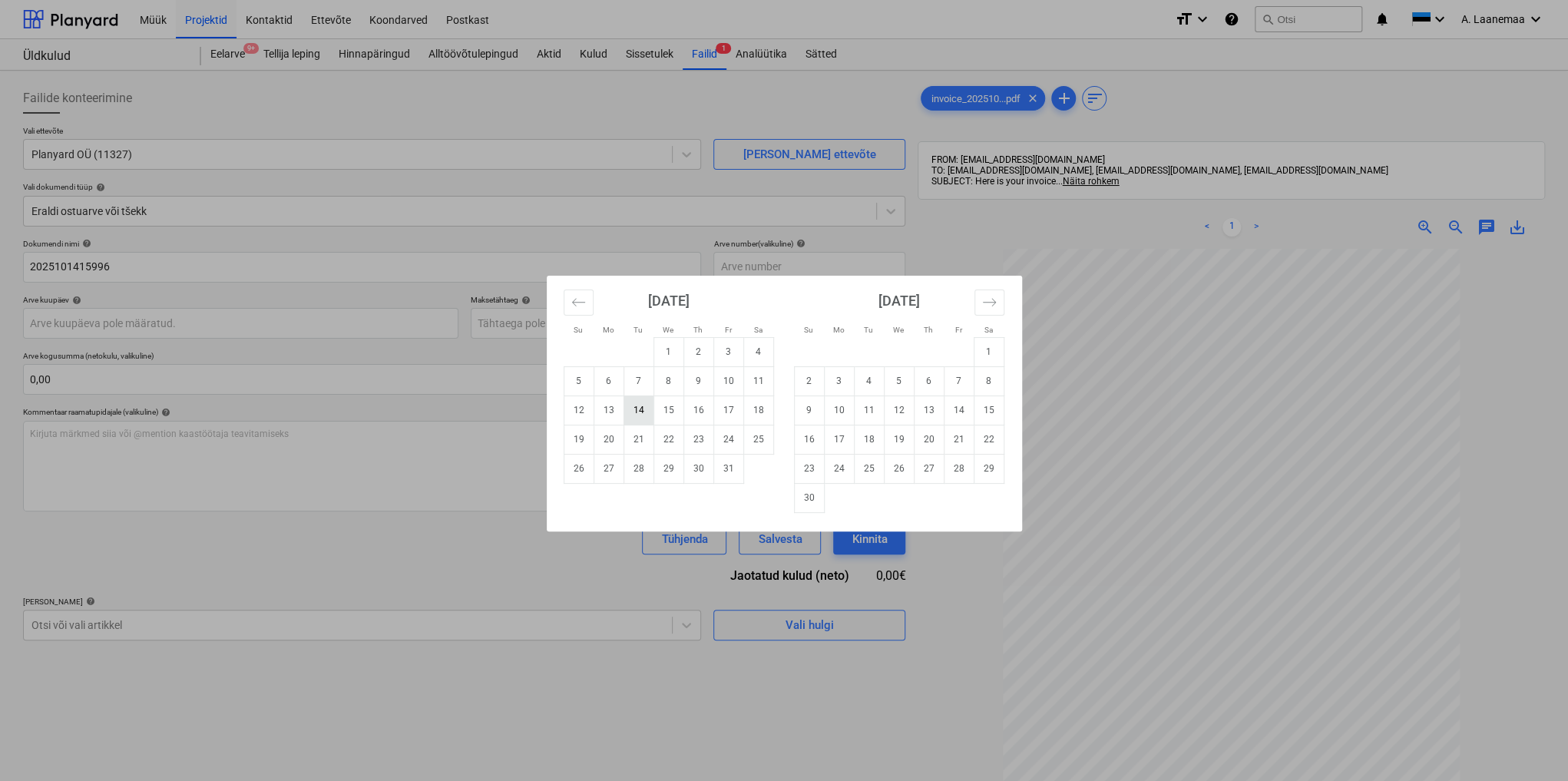
click at [638, 406] on td "14" at bounding box center [639, 410] width 30 height 29
type input "[DATE]"
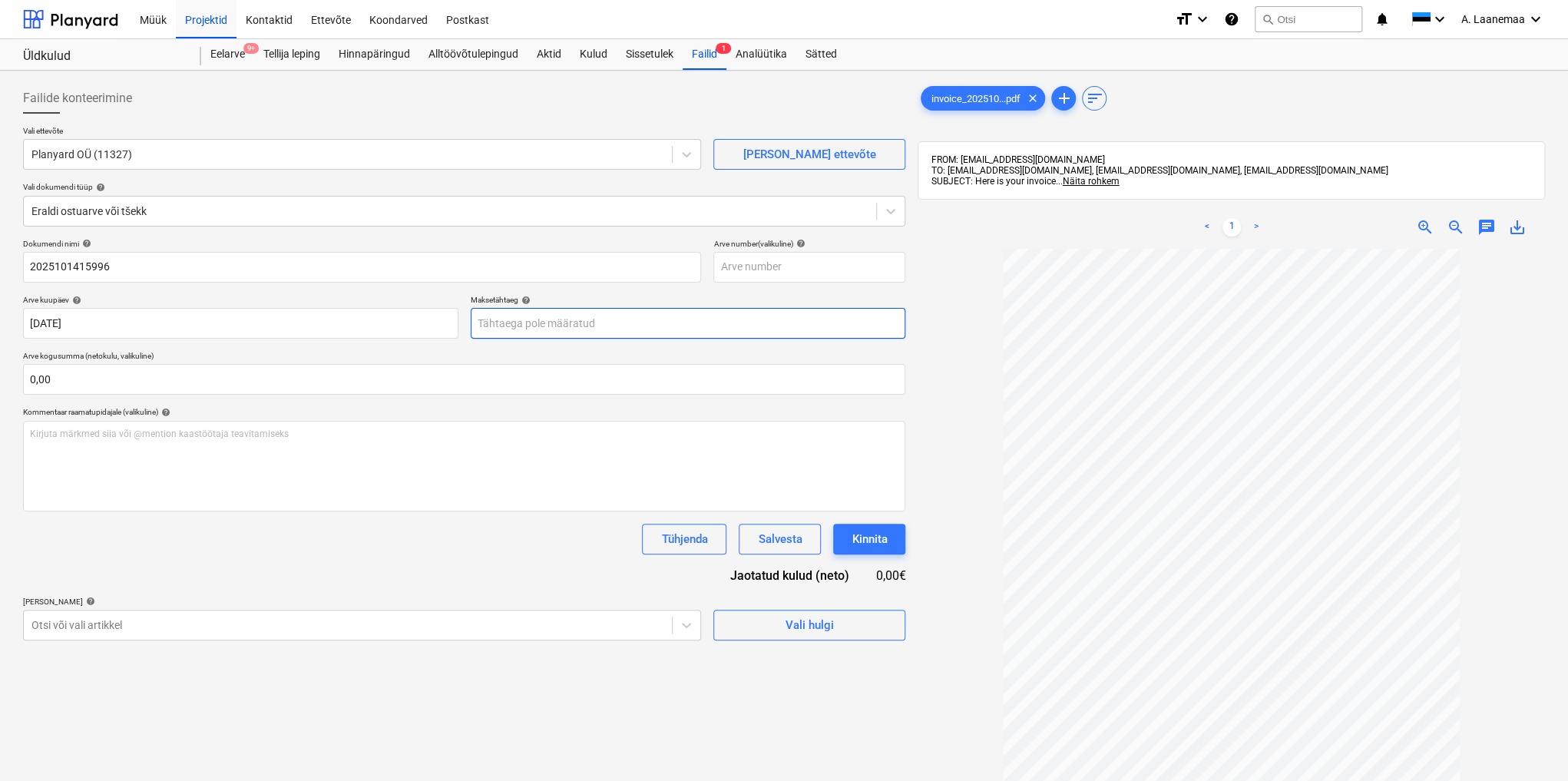
click at [577, 324] on body "Müük Projektid Kontaktid Ettevõte Koondarved Postkast format_size keyboard_arro…" at bounding box center [784, 390] width 1568 height 781
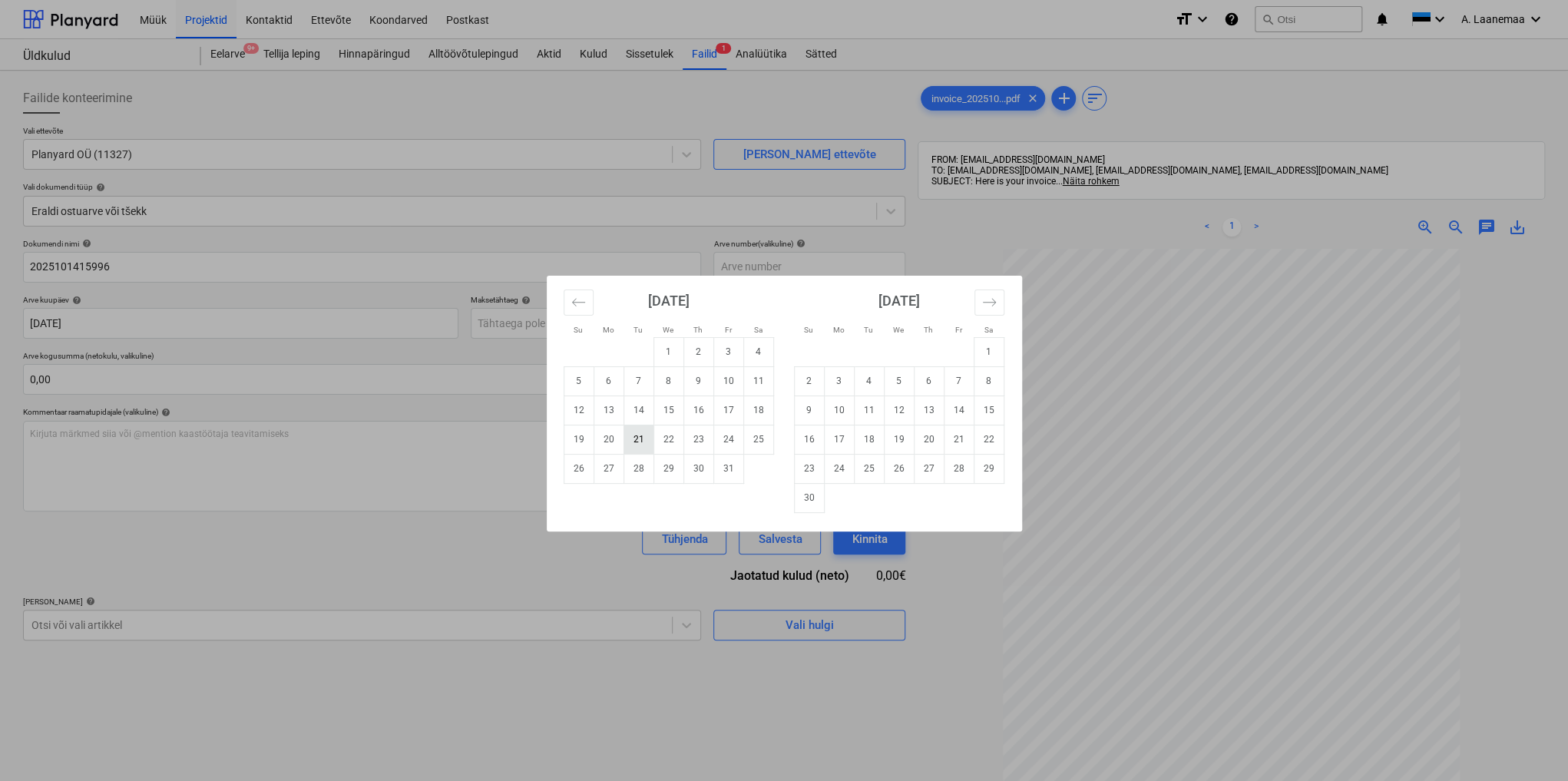
click at [635, 444] on td "21" at bounding box center [639, 439] width 30 height 29
type input "[DATE]"
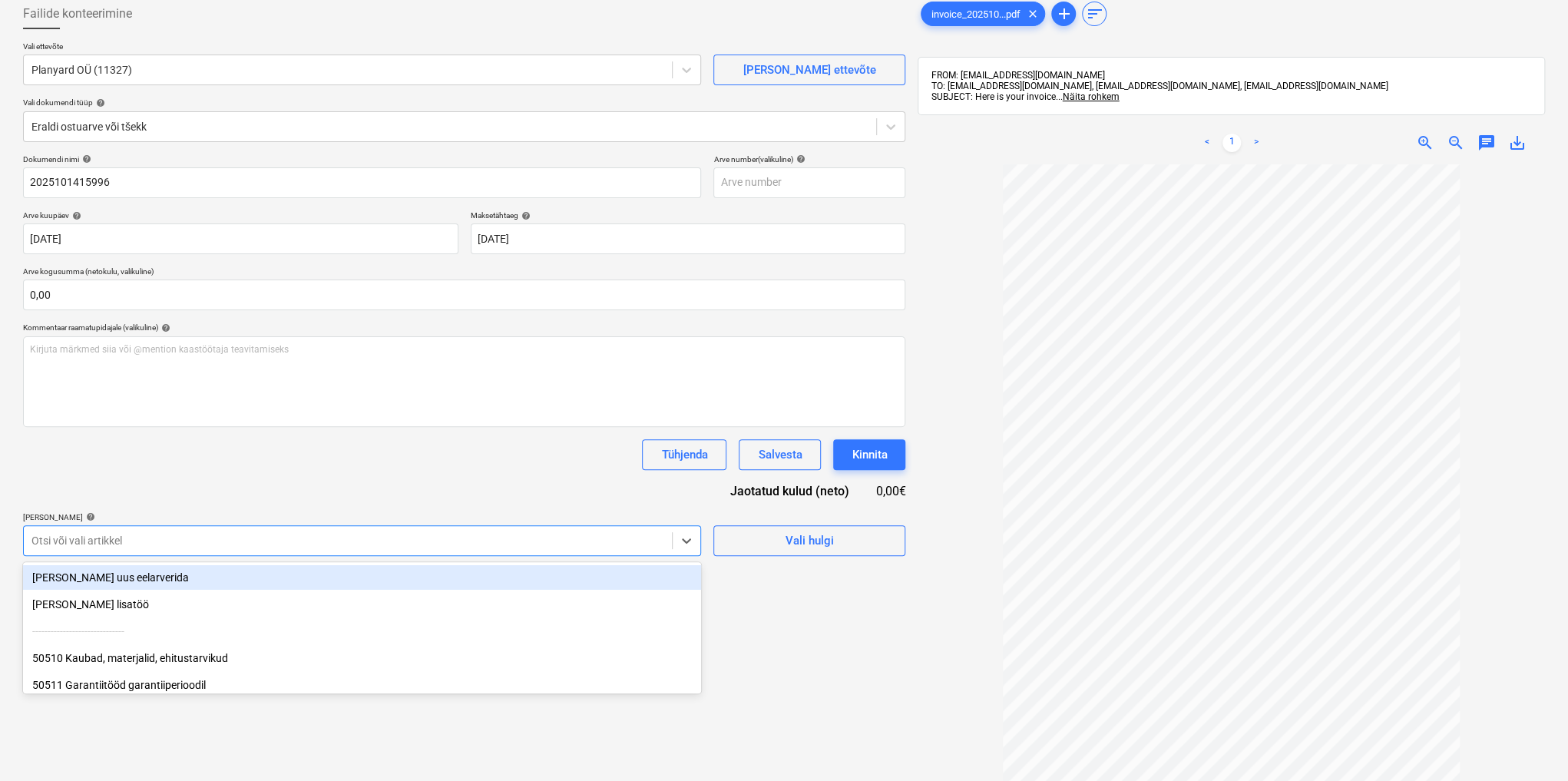
click at [259, 614] on body "Müük Projektid Kontaktid Ettevõte Koondarved Postkast format_size keyboard_arro…" at bounding box center [784, 306] width 1568 height 781
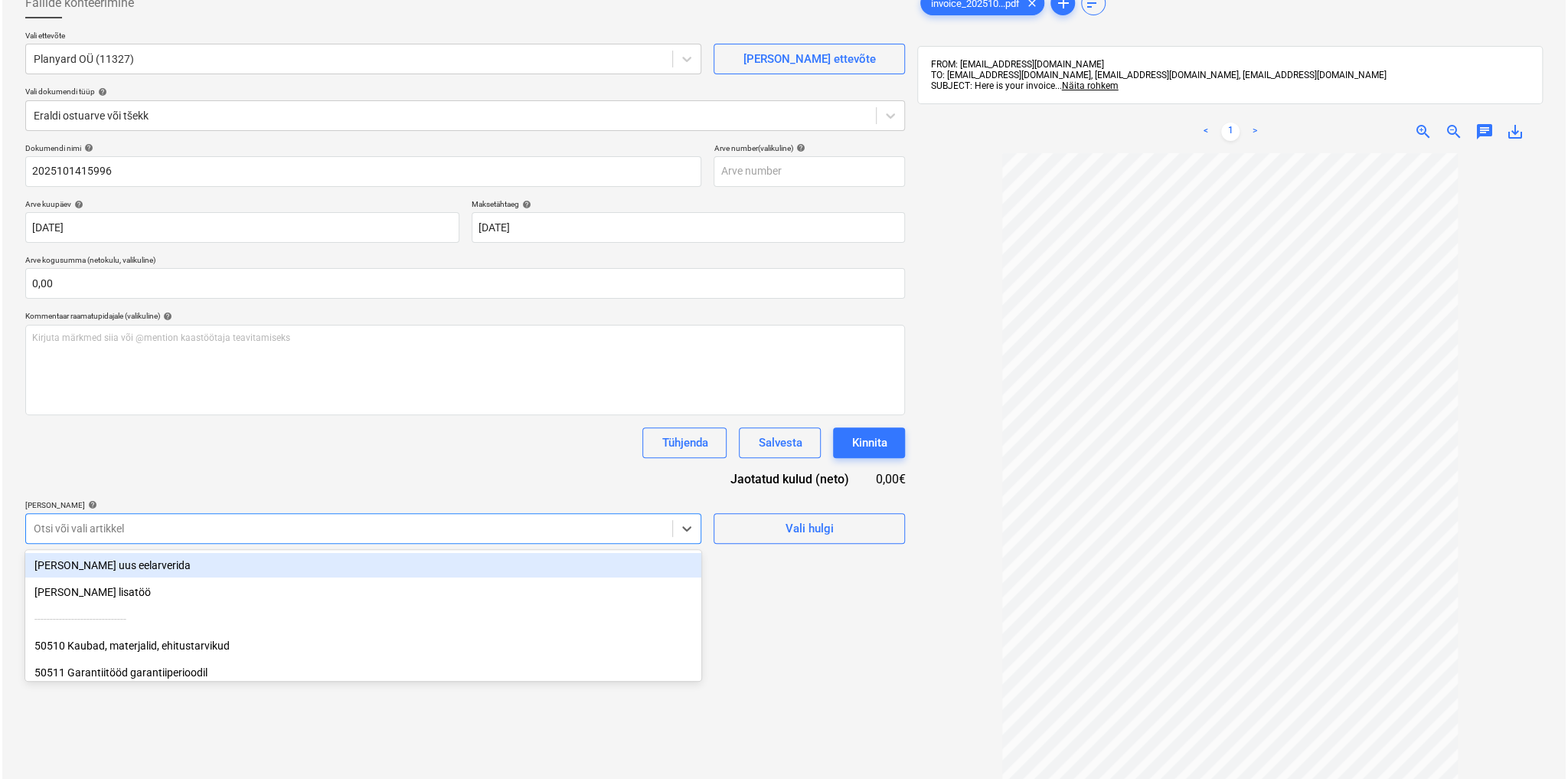
scroll to position [104, 0]
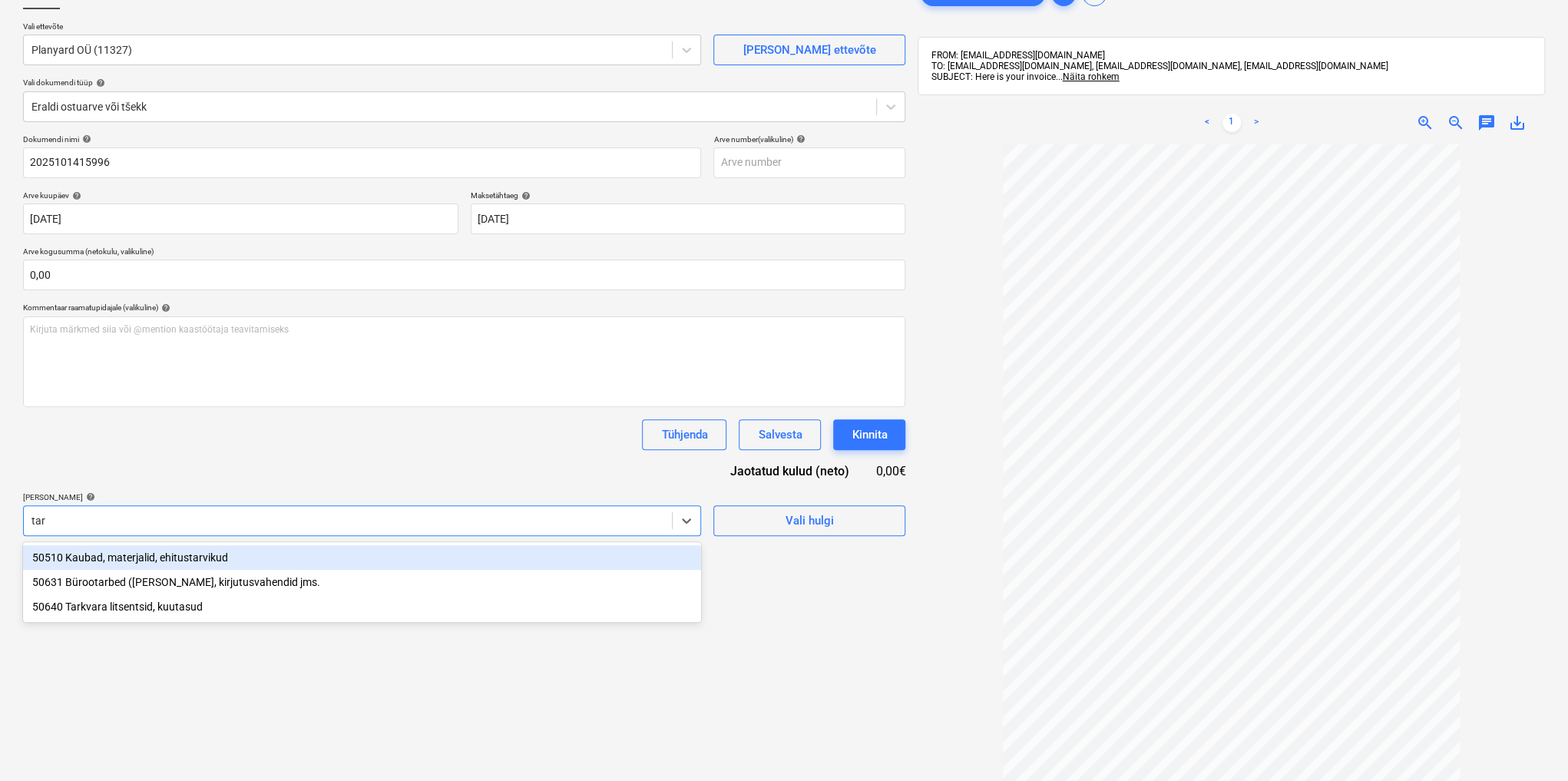
type input "tark"
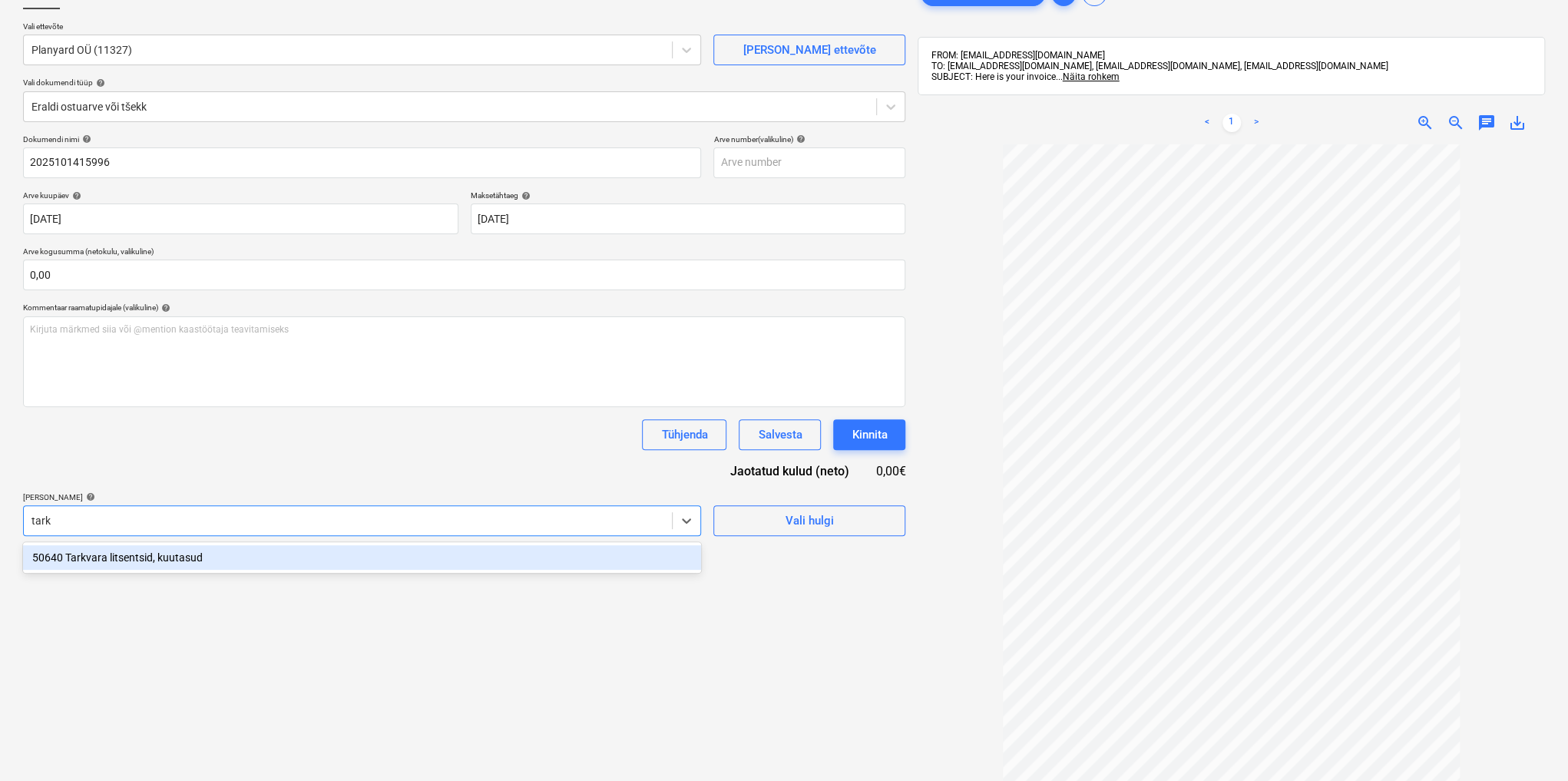
click at [205, 561] on div "50640 Tarkvara litsentsid, kuutasud" at bounding box center [362, 557] width 678 height 24
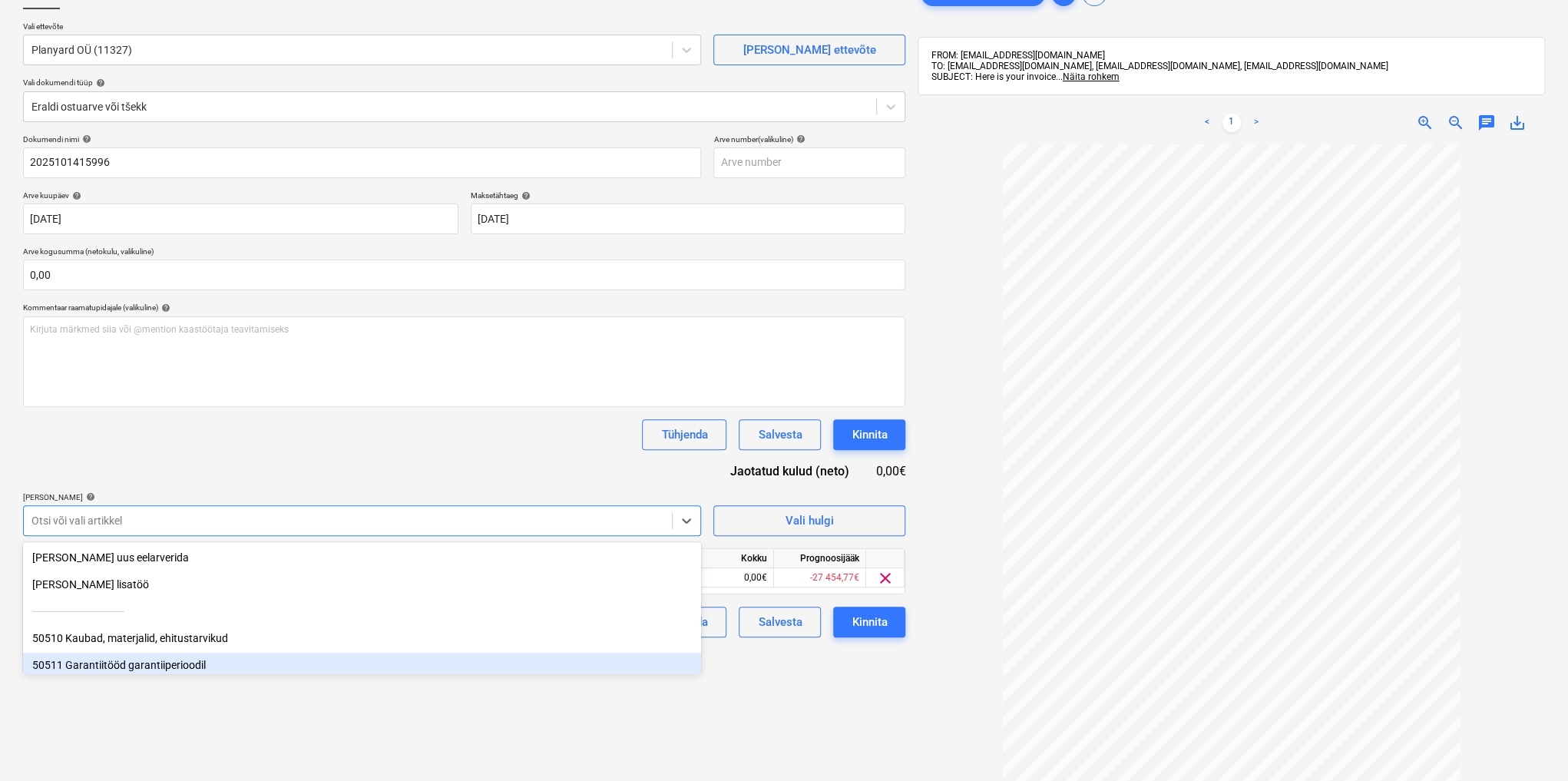
click at [756, 709] on div "Failide konteerimine Vali ettevõte Planyard OÜ (11327) [PERSON_NAME] uus ettevõ…" at bounding box center [464, 431] width 895 height 917
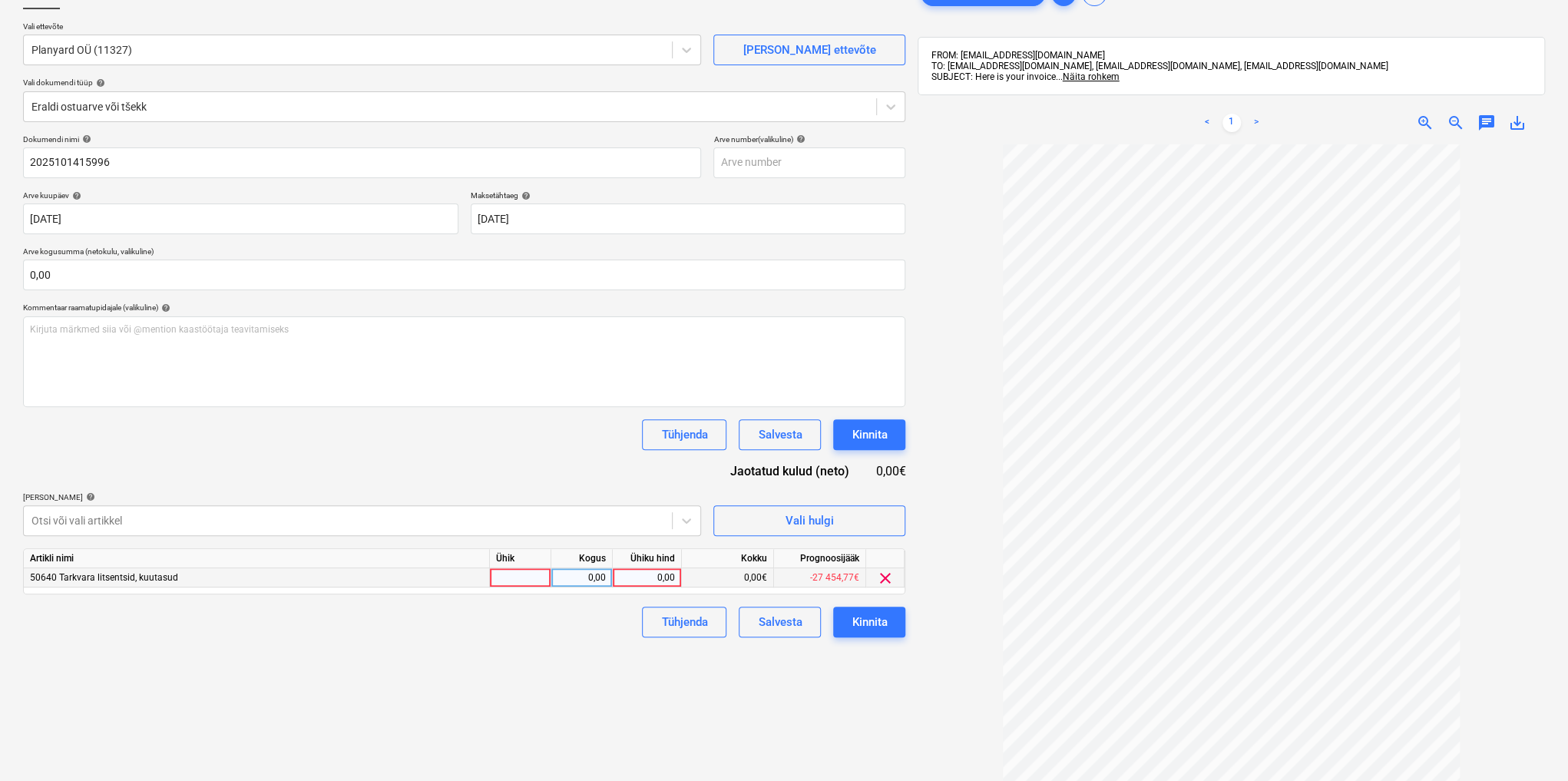
click at [663, 575] on div "0,00" at bounding box center [647, 577] width 56 height 19
type input "400"
click at [862, 624] on div "Kinnita" at bounding box center [869, 622] width 35 height 20
